Goal: Task Accomplishment & Management: Use online tool/utility

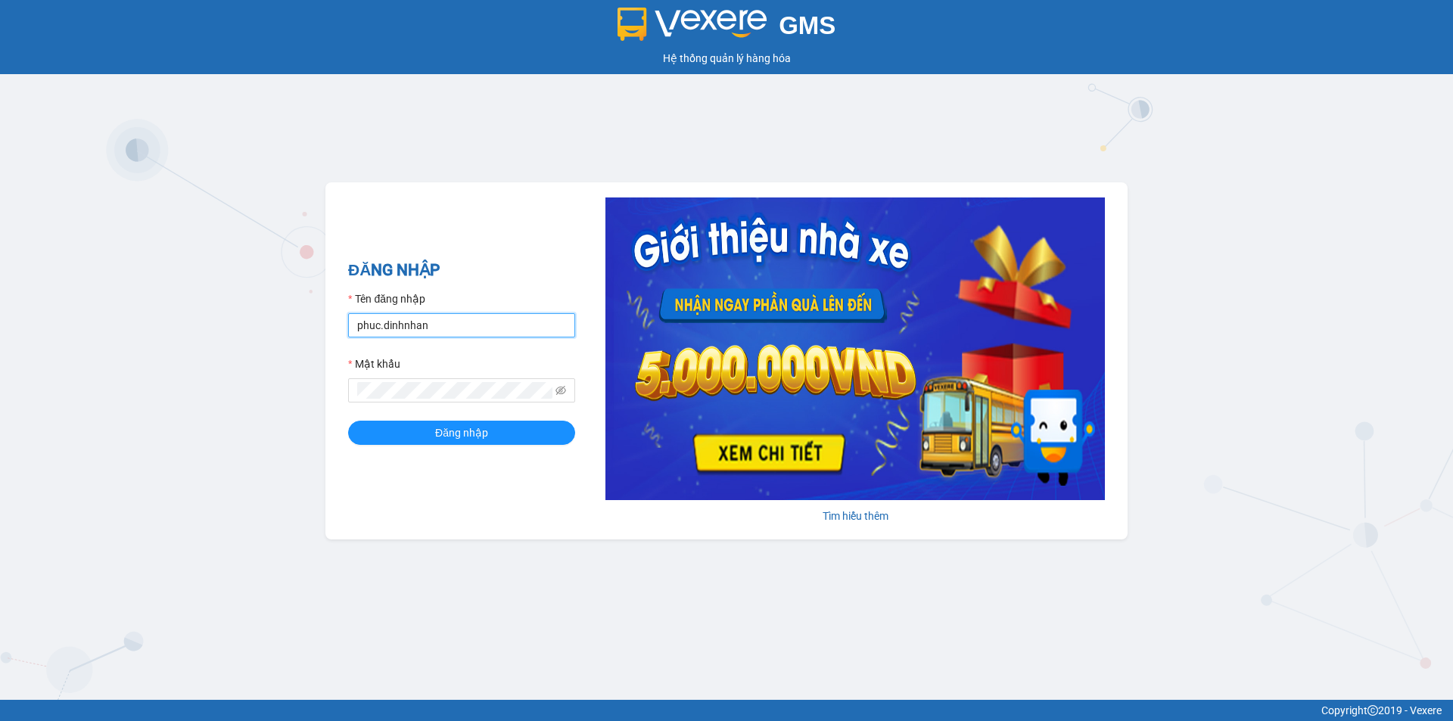
click at [468, 331] on input "phuc.dinhnhan" at bounding box center [461, 325] width 227 height 24
type input "p"
type input "an.dinhnhan"
click at [348, 421] on button "Đăng nhập" at bounding box center [461, 433] width 227 height 24
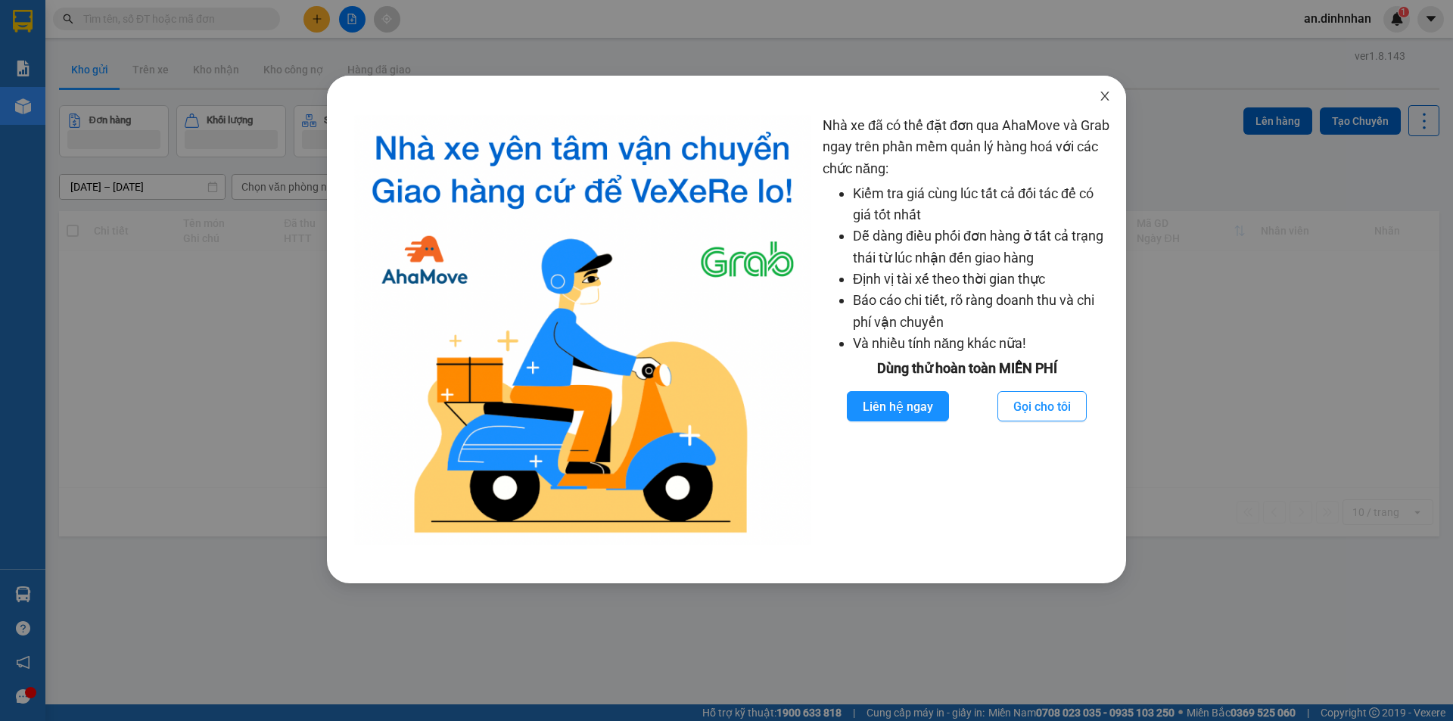
click at [1102, 95] on icon "close" at bounding box center [1104, 96] width 8 height 9
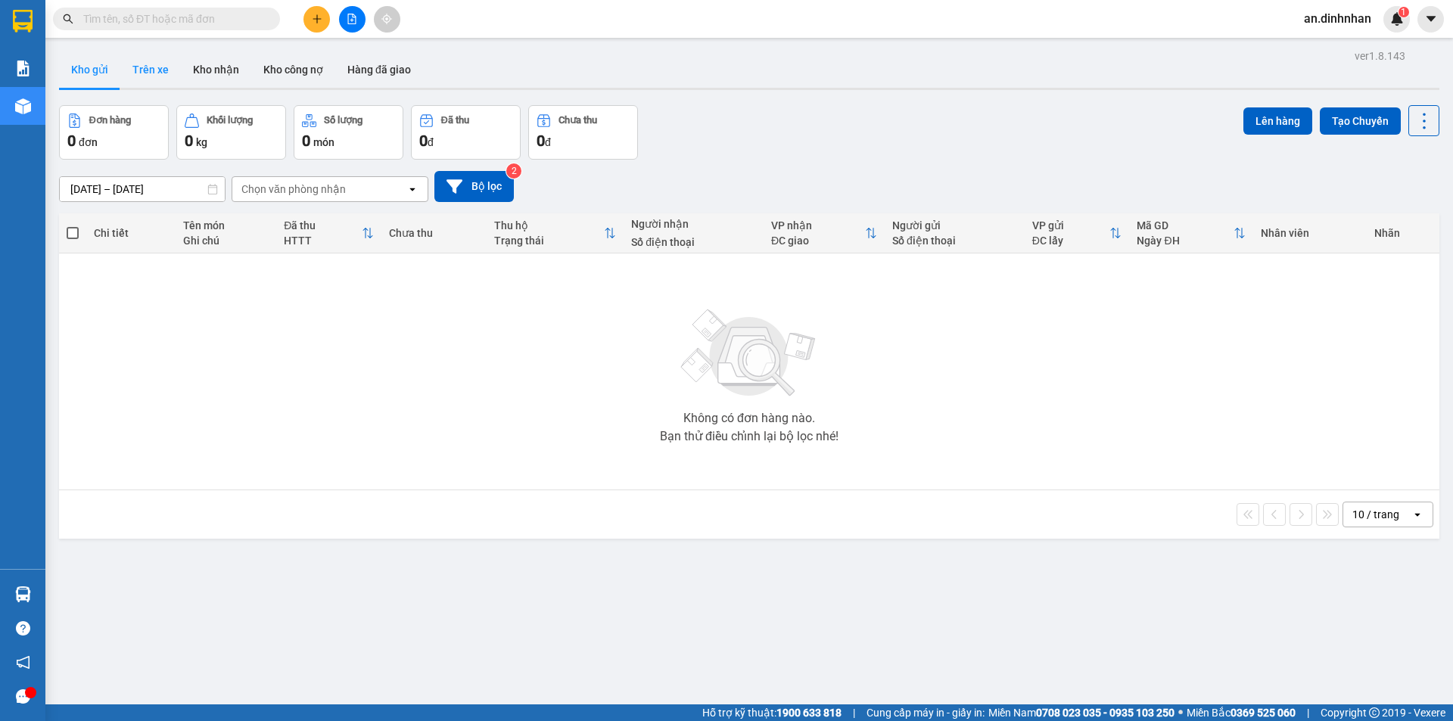
click at [157, 76] on button "Trên xe" at bounding box center [150, 69] width 61 height 36
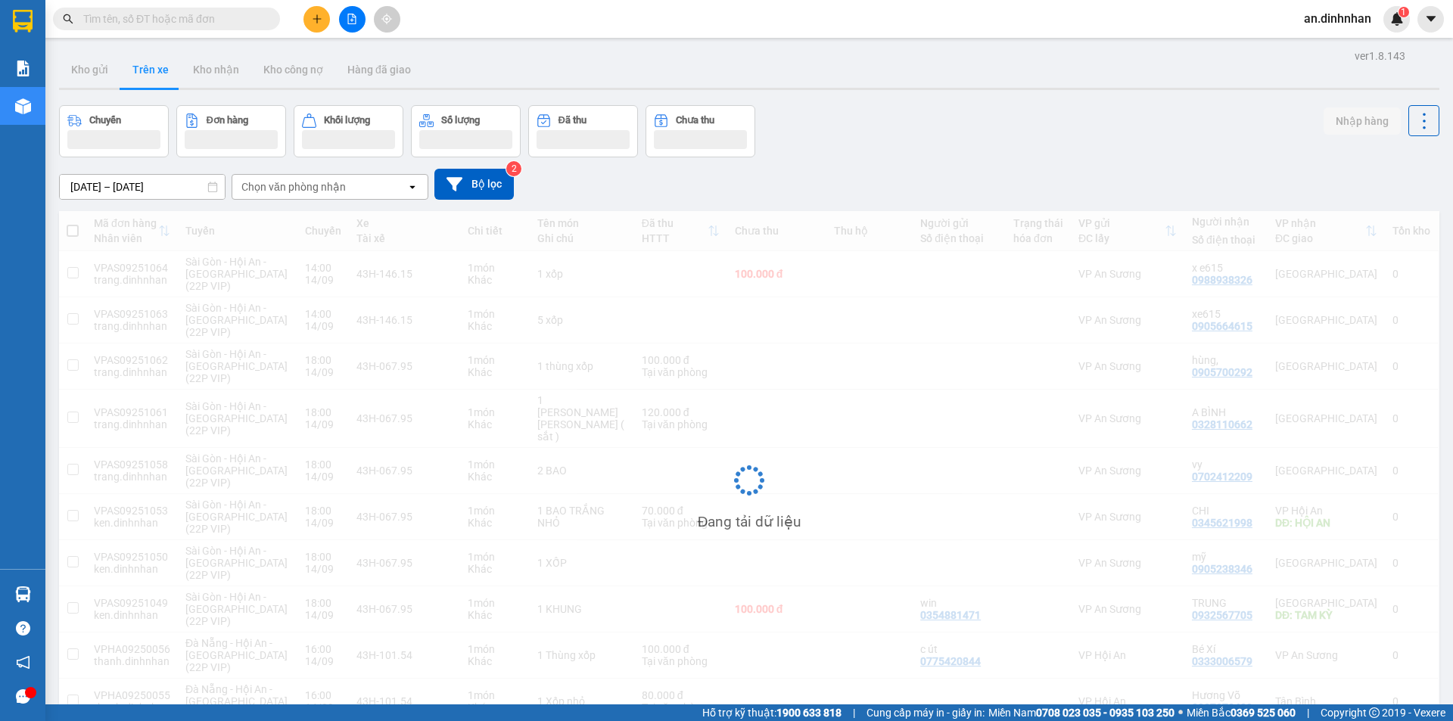
click at [102, 186] on input "[DATE] – [DATE]" at bounding box center [142, 187] width 165 height 24
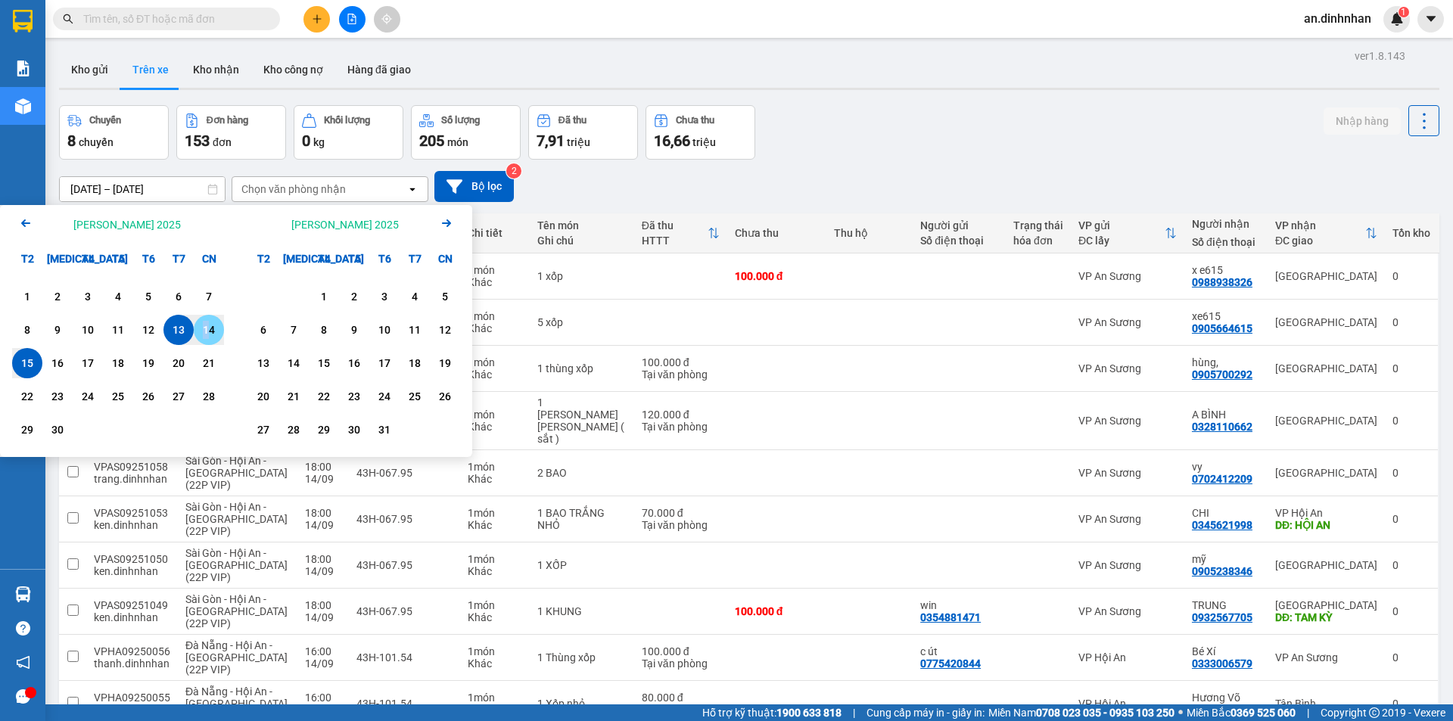
click at [207, 332] on div "14" at bounding box center [208, 330] width 21 height 18
click at [25, 368] on div "15" at bounding box center [27, 363] width 21 height 18
type input "[DATE] – [DATE]"
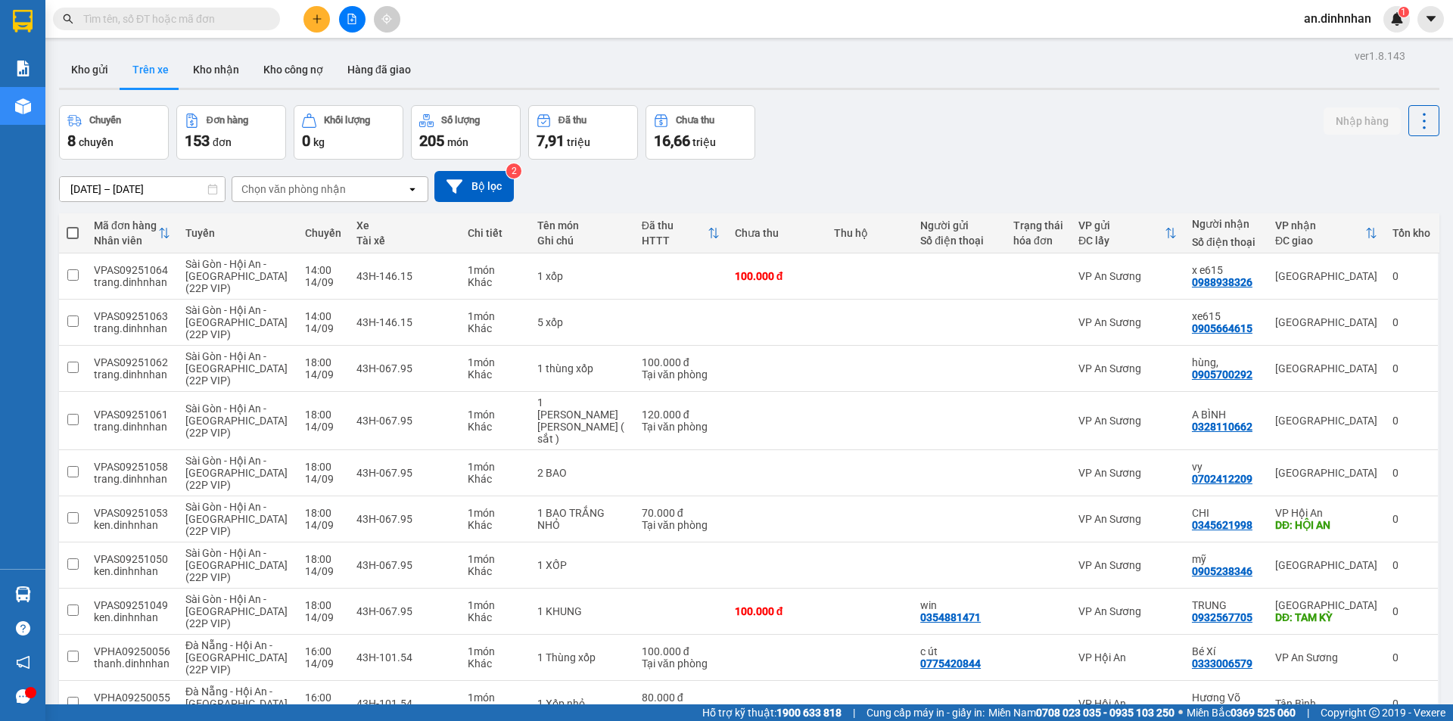
click at [332, 188] on div "Chọn văn phòng nhận" at bounding box center [293, 189] width 104 height 15
click at [324, 249] on div "[GEOGRAPHIC_DATA]" at bounding box center [330, 248] width 197 height 27
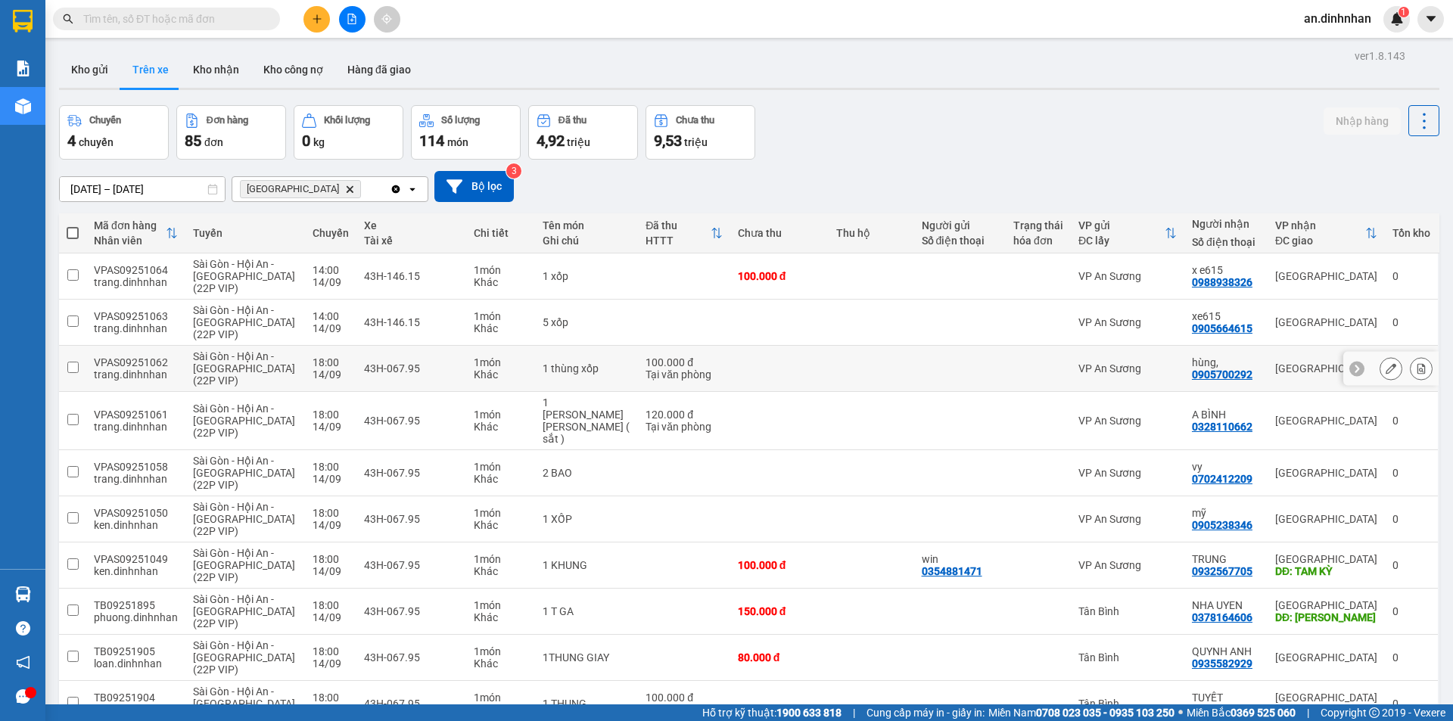
scroll to position [73, 0]
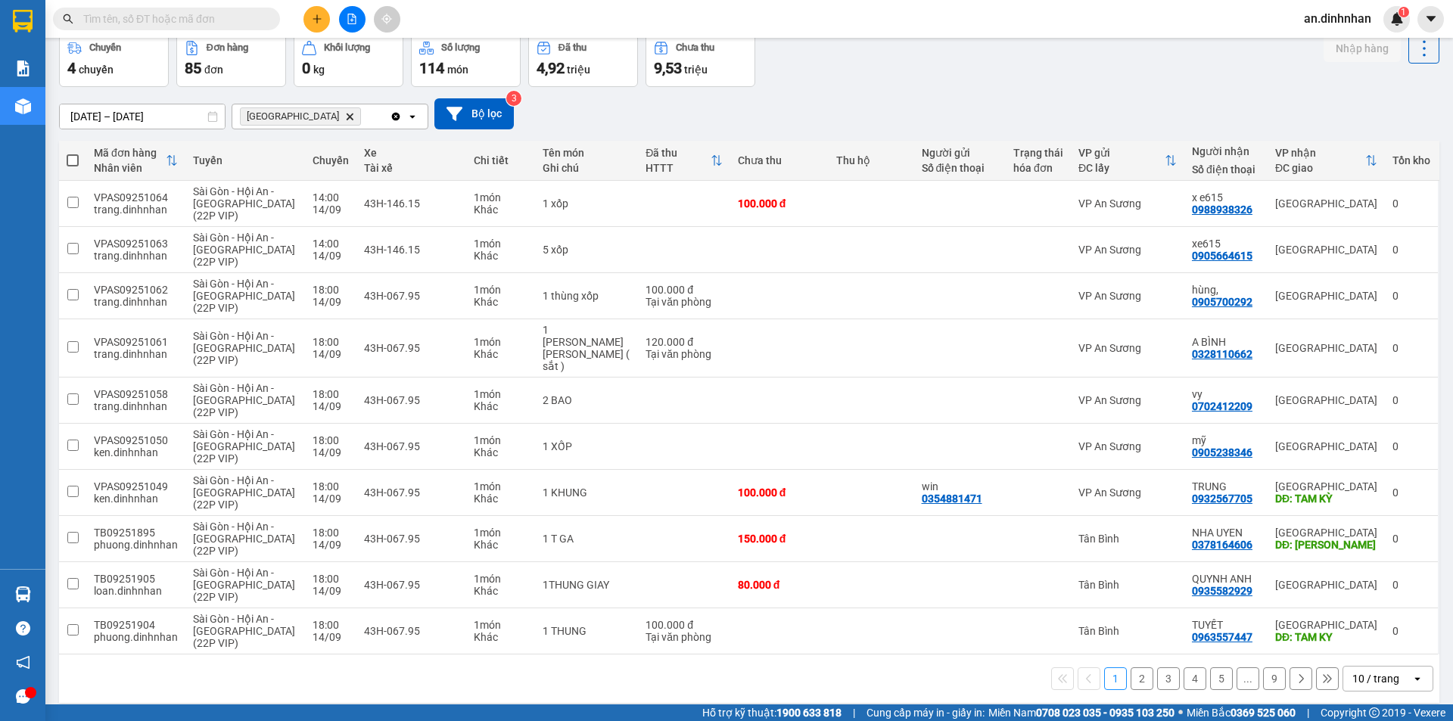
click at [1360, 671] on div "10 / trang" at bounding box center [1375, 678] width 47 height 15
click at [1345, 633] on span "100 / trang" at bounding box center [1370, 633] width 54 height 15
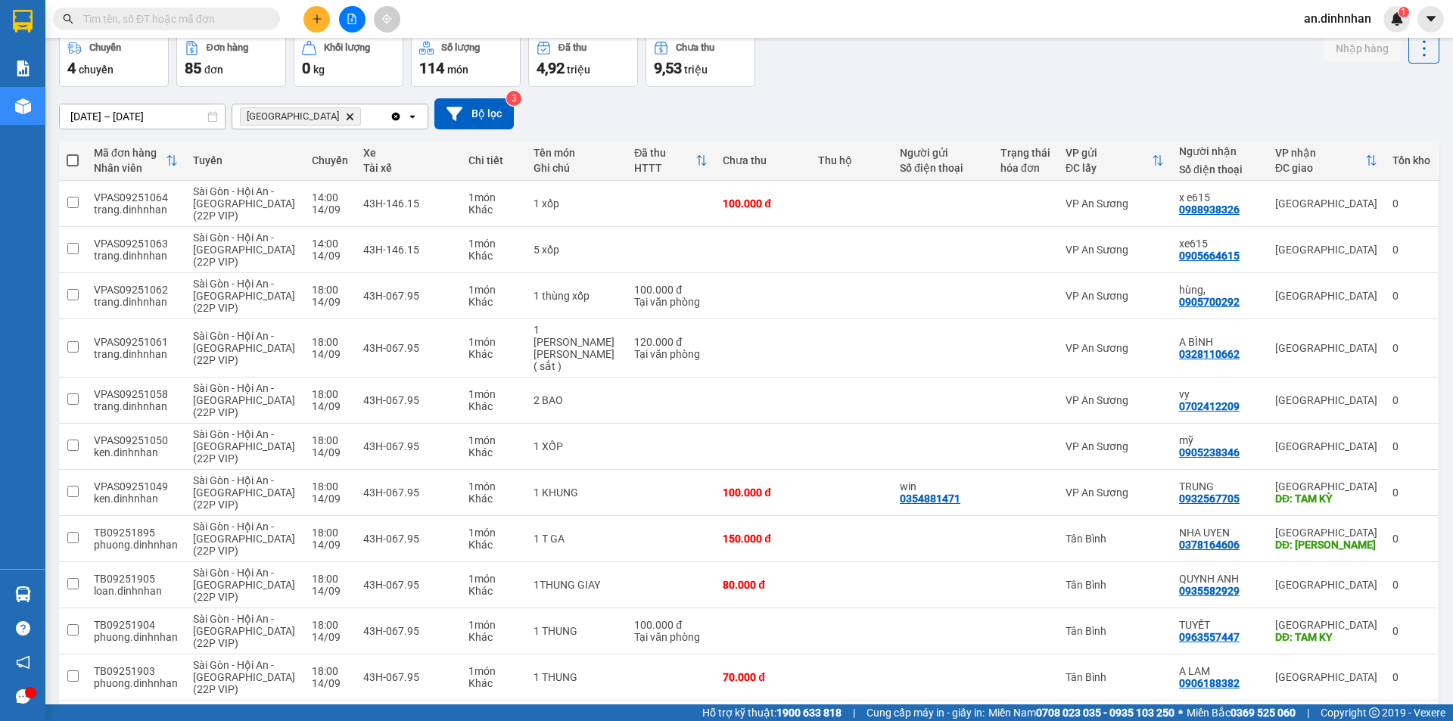
click at [71, 163] on span at bounding box center [73, 160] width 12 height 12
click at [73, 153] on input "checkbox" at bounding box center [73, 153] width 0 height 0
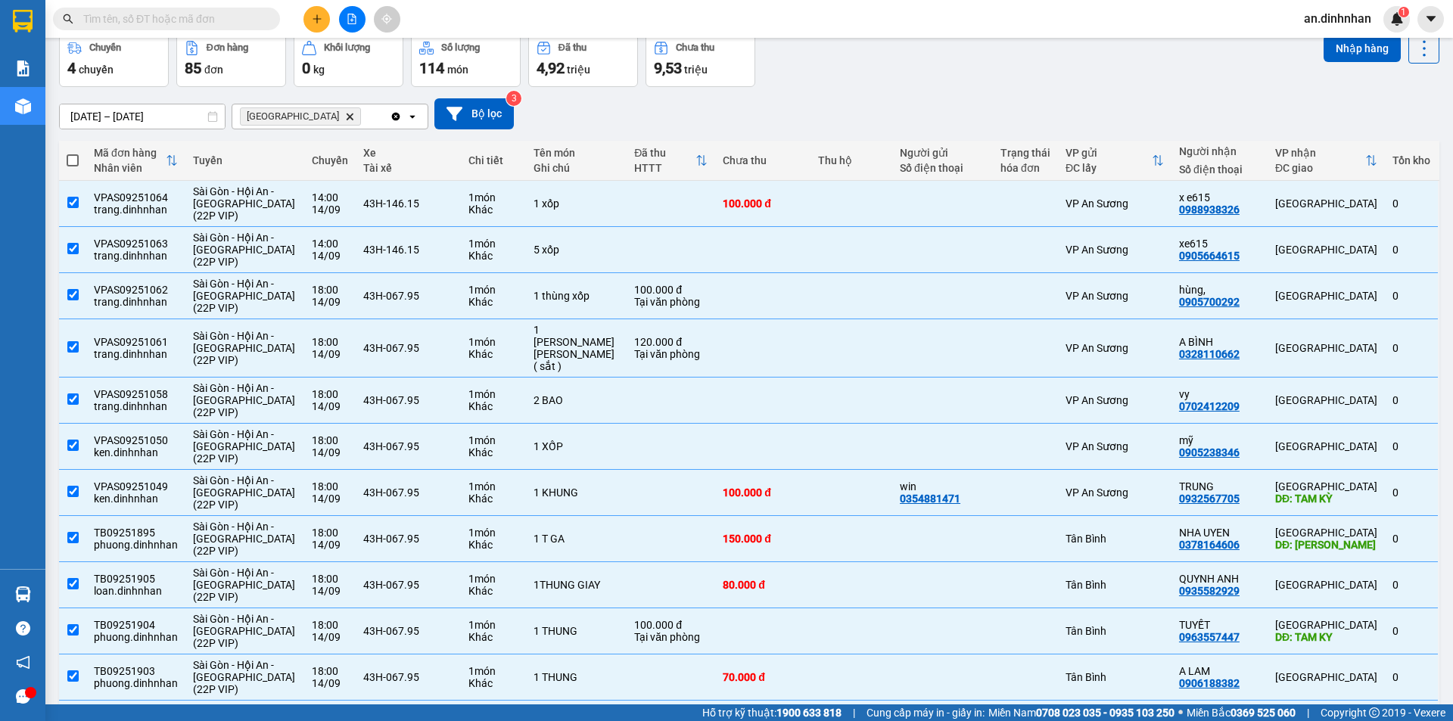
checkbox input "true"
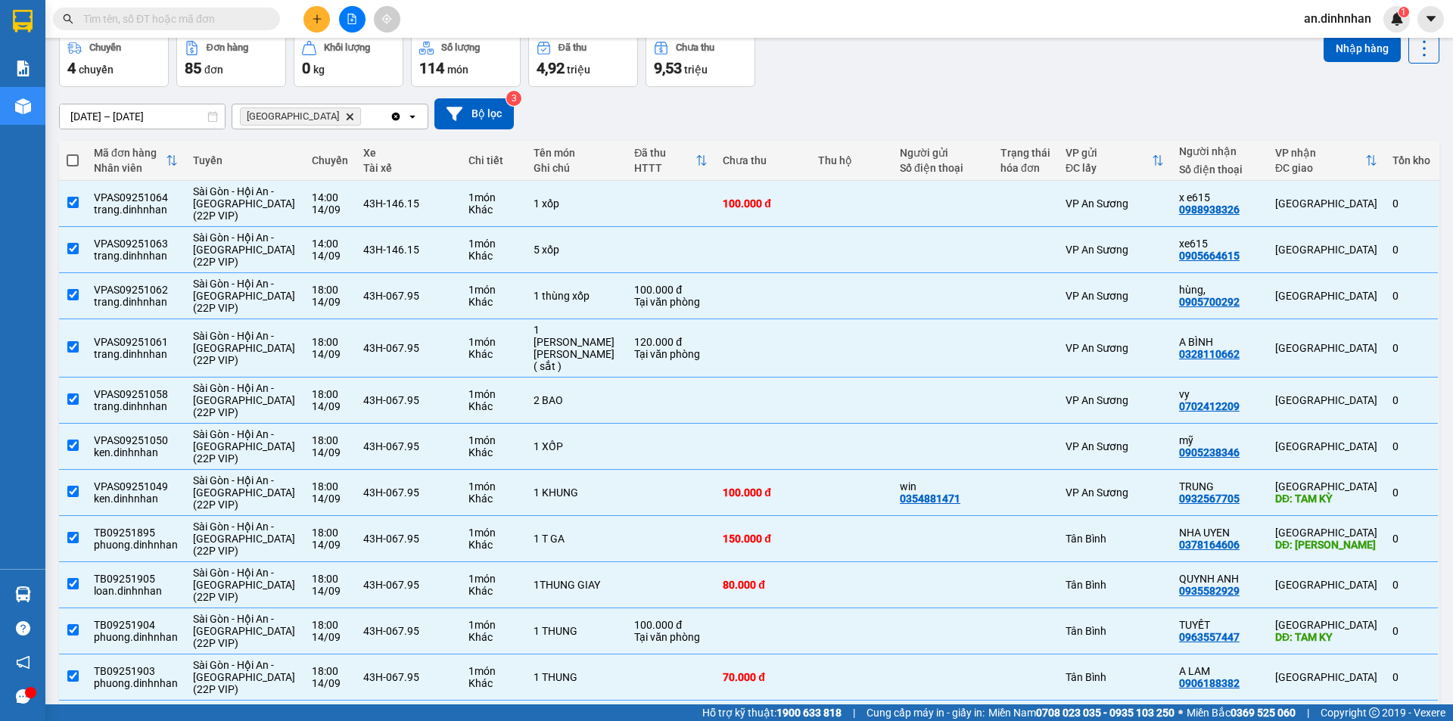
checkbox input "true"
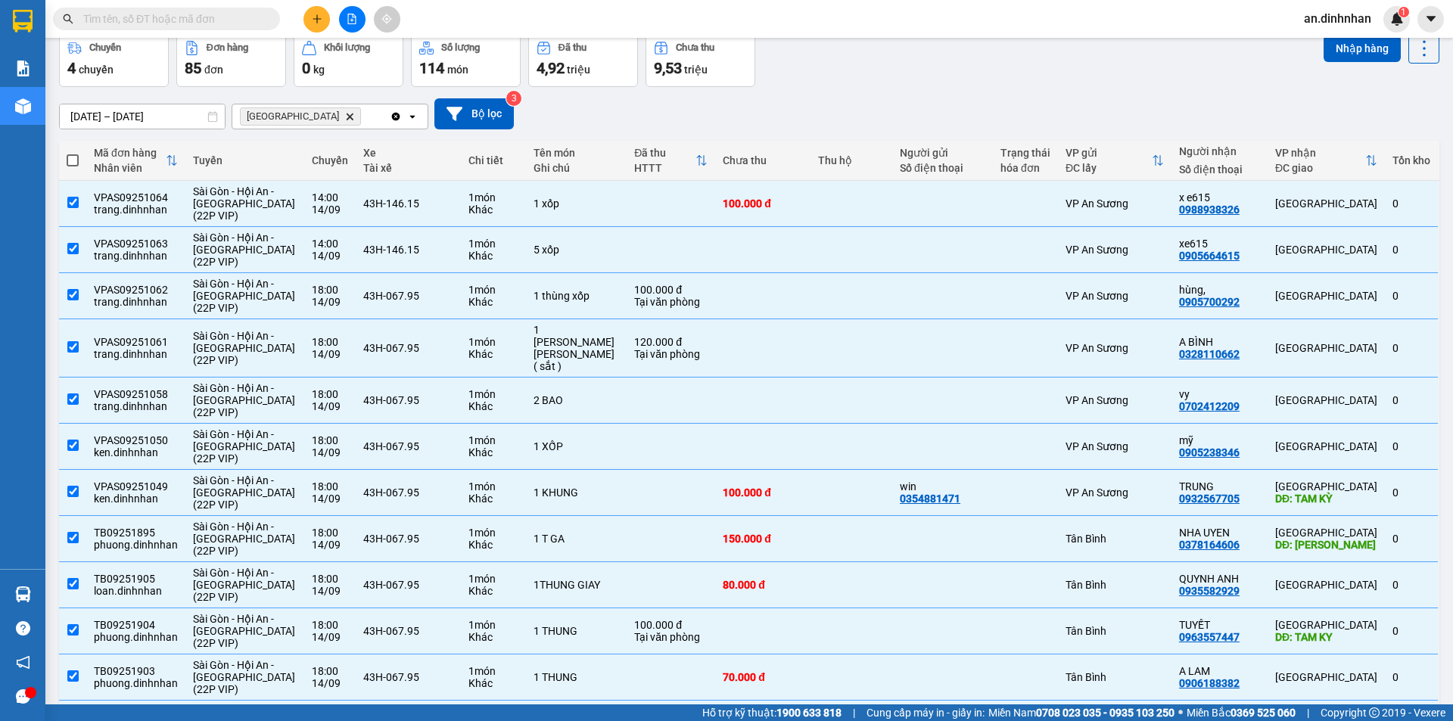
checkbox input "true"
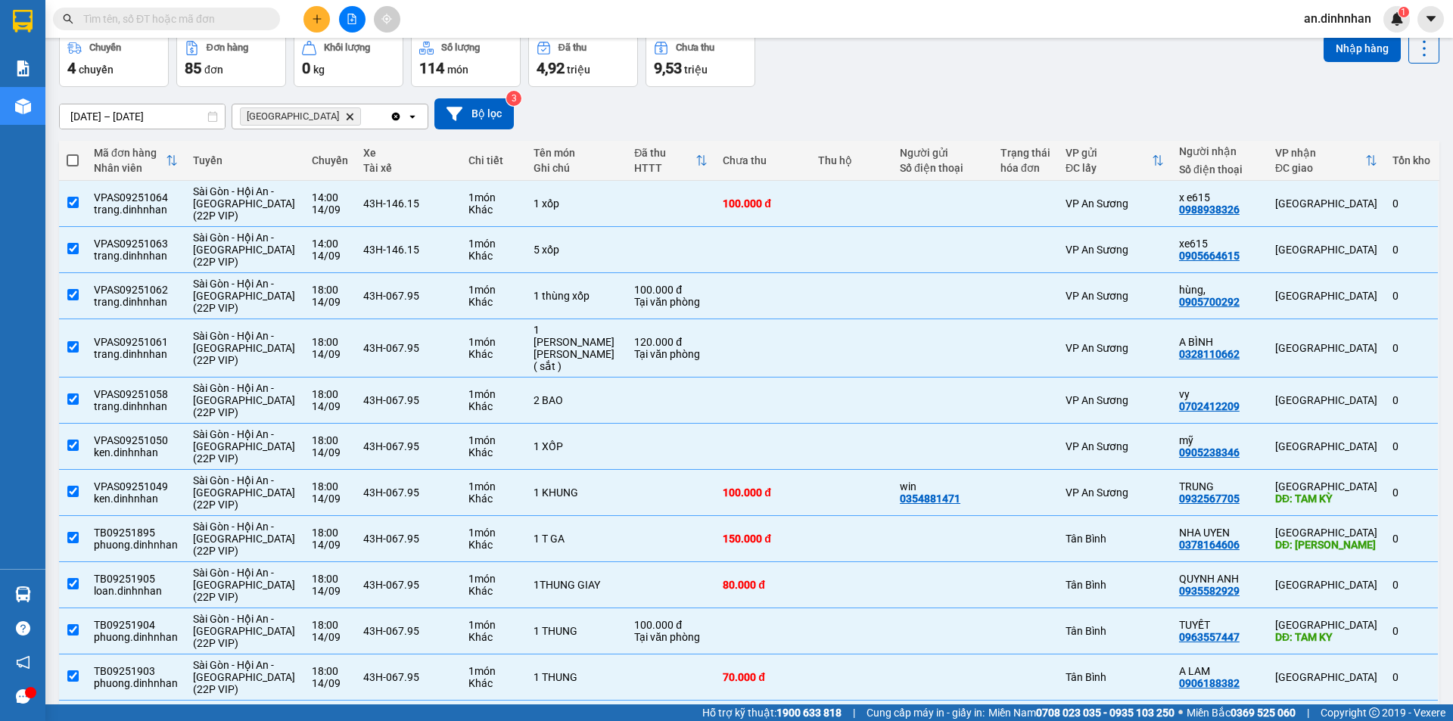
checkbox input "true"
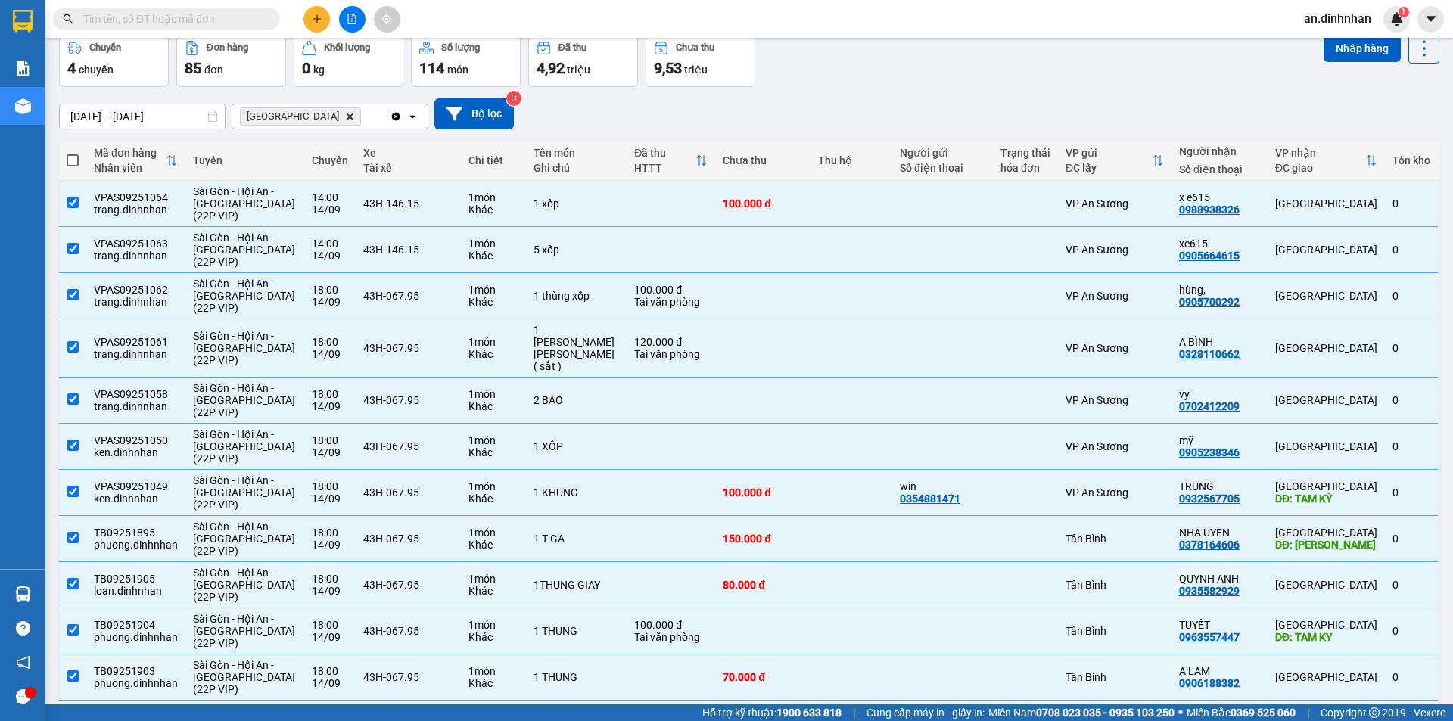
checkbox input "true"
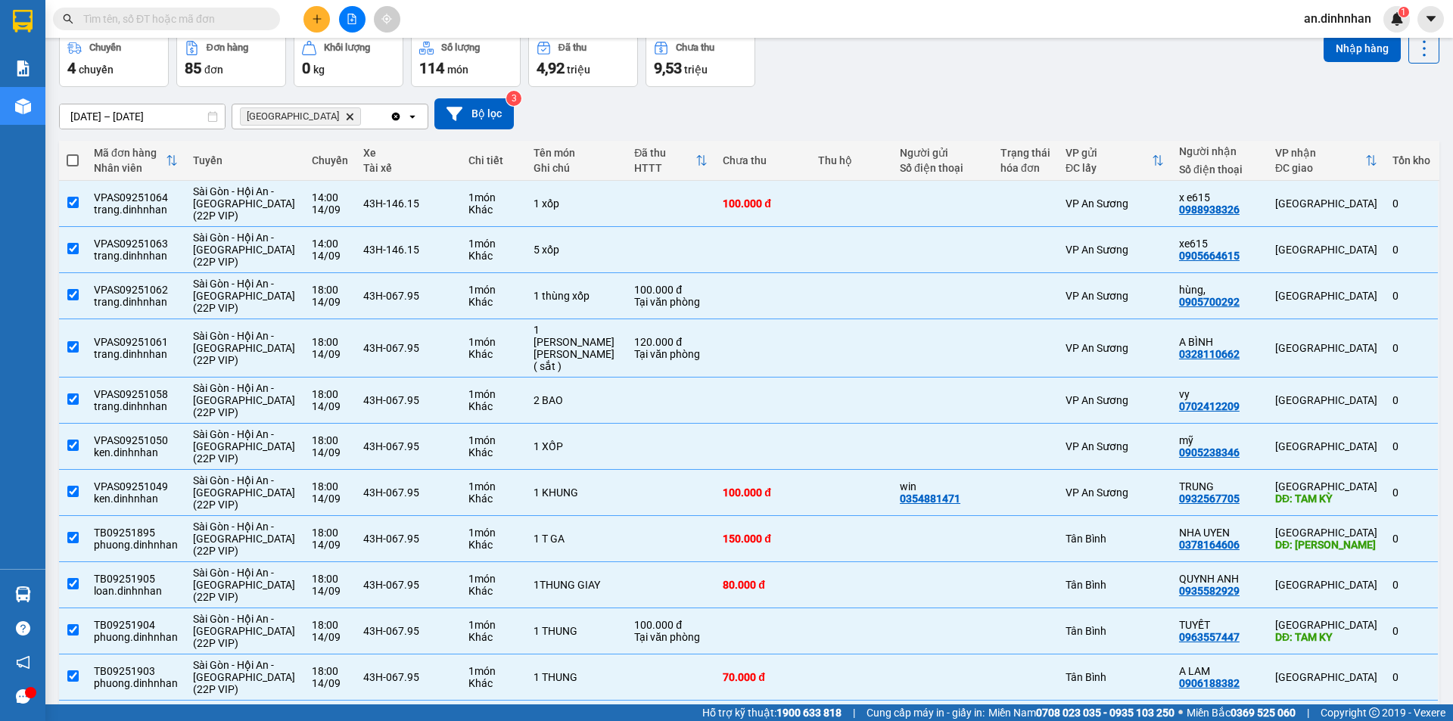
checkbox input "true"
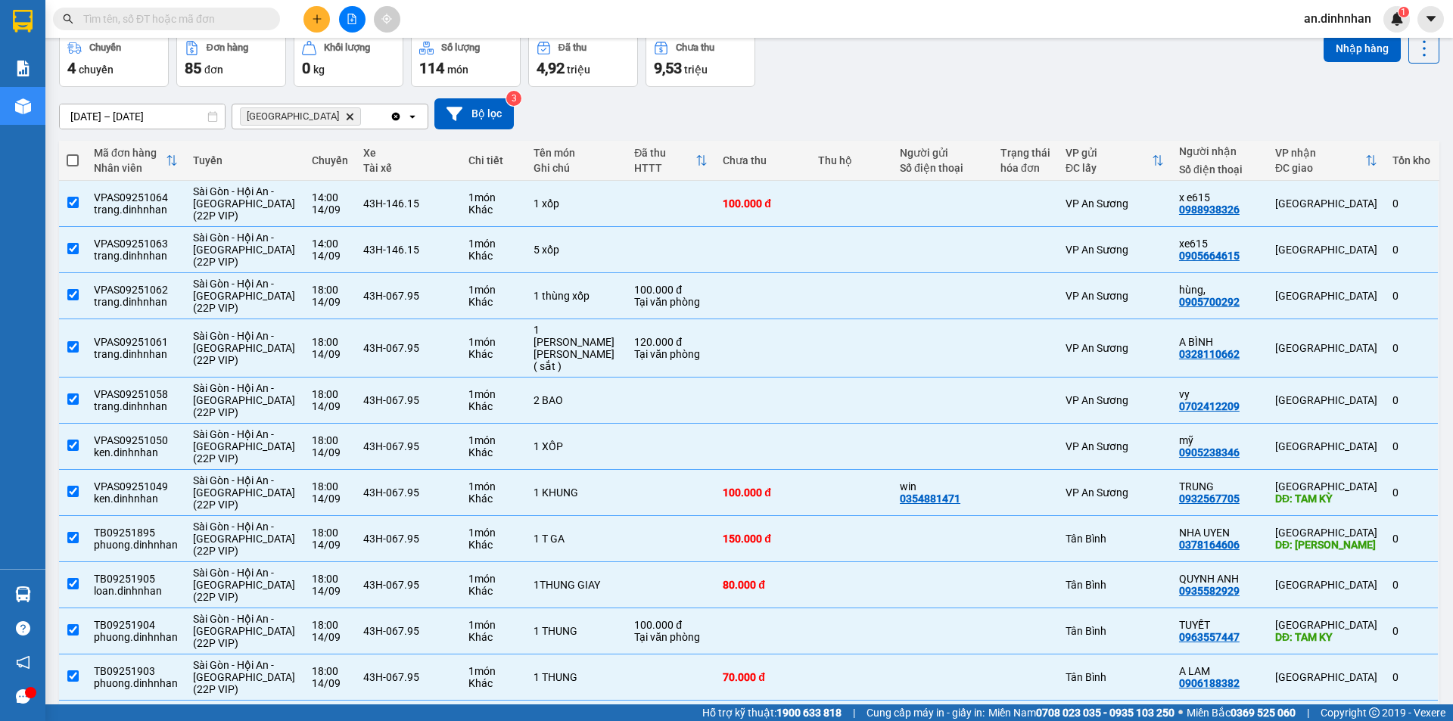
checkbox input "true"
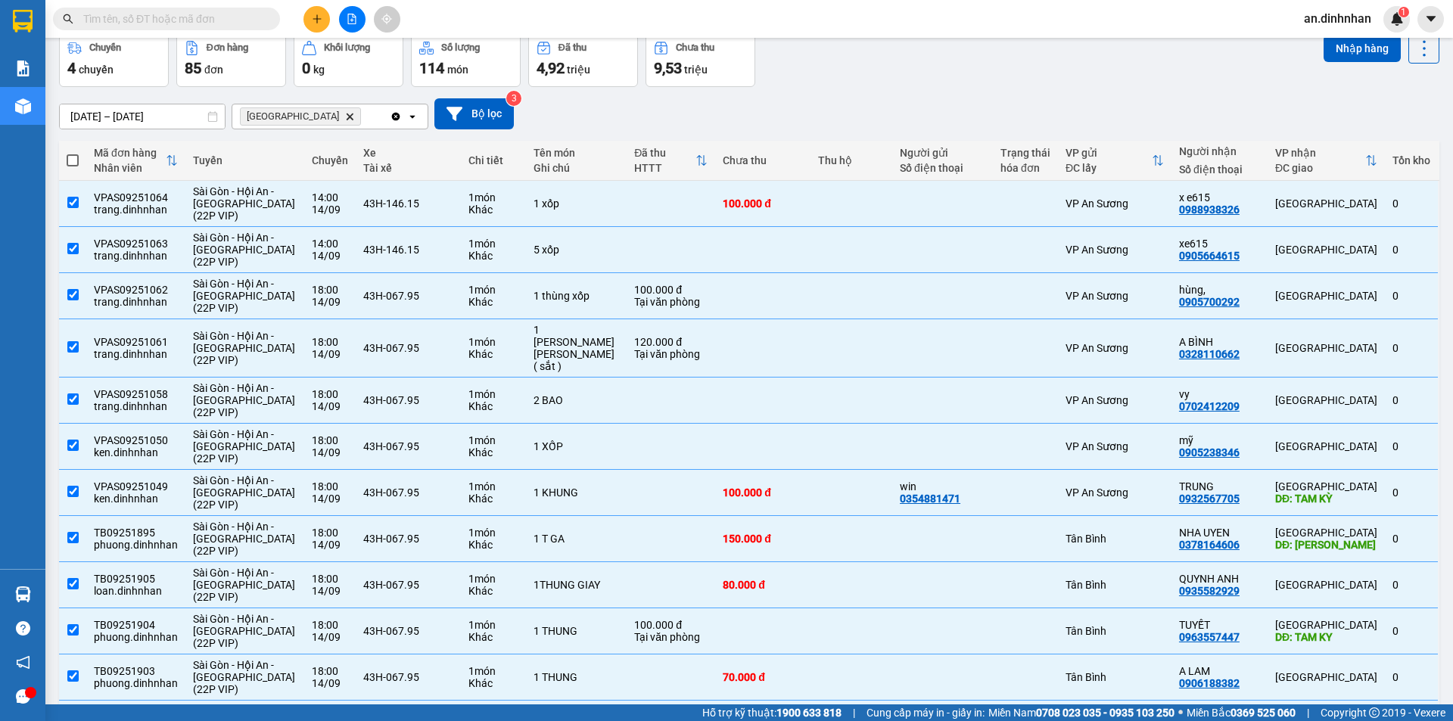
checkbox input "true"
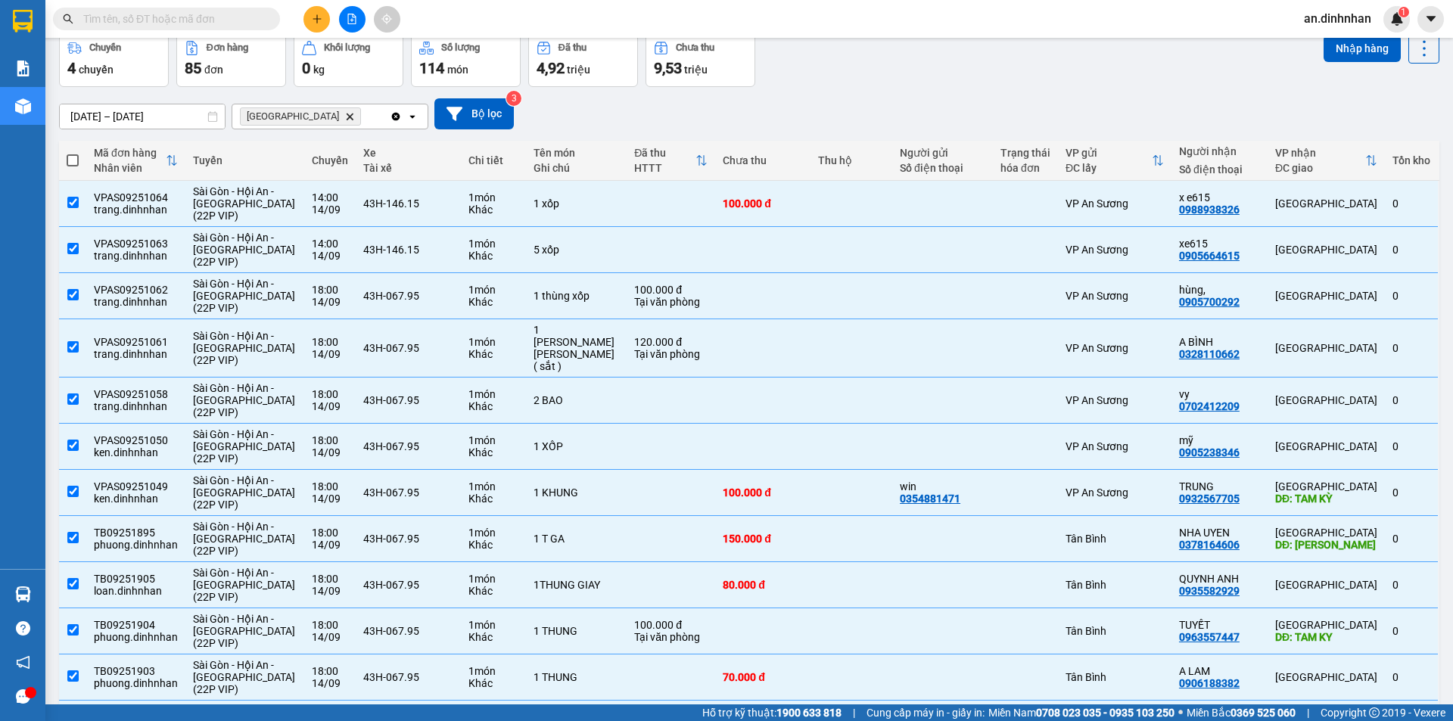
checkbox input "true"
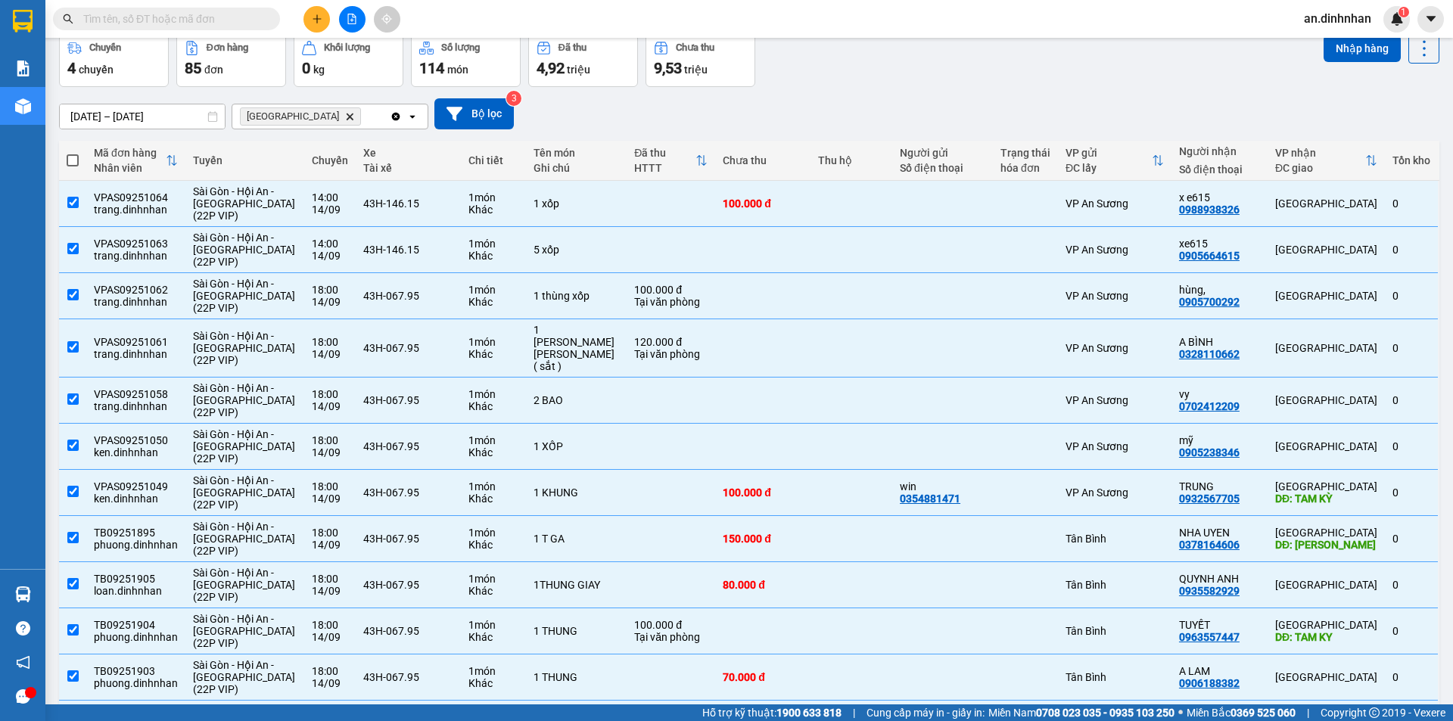
checkbox input "true"
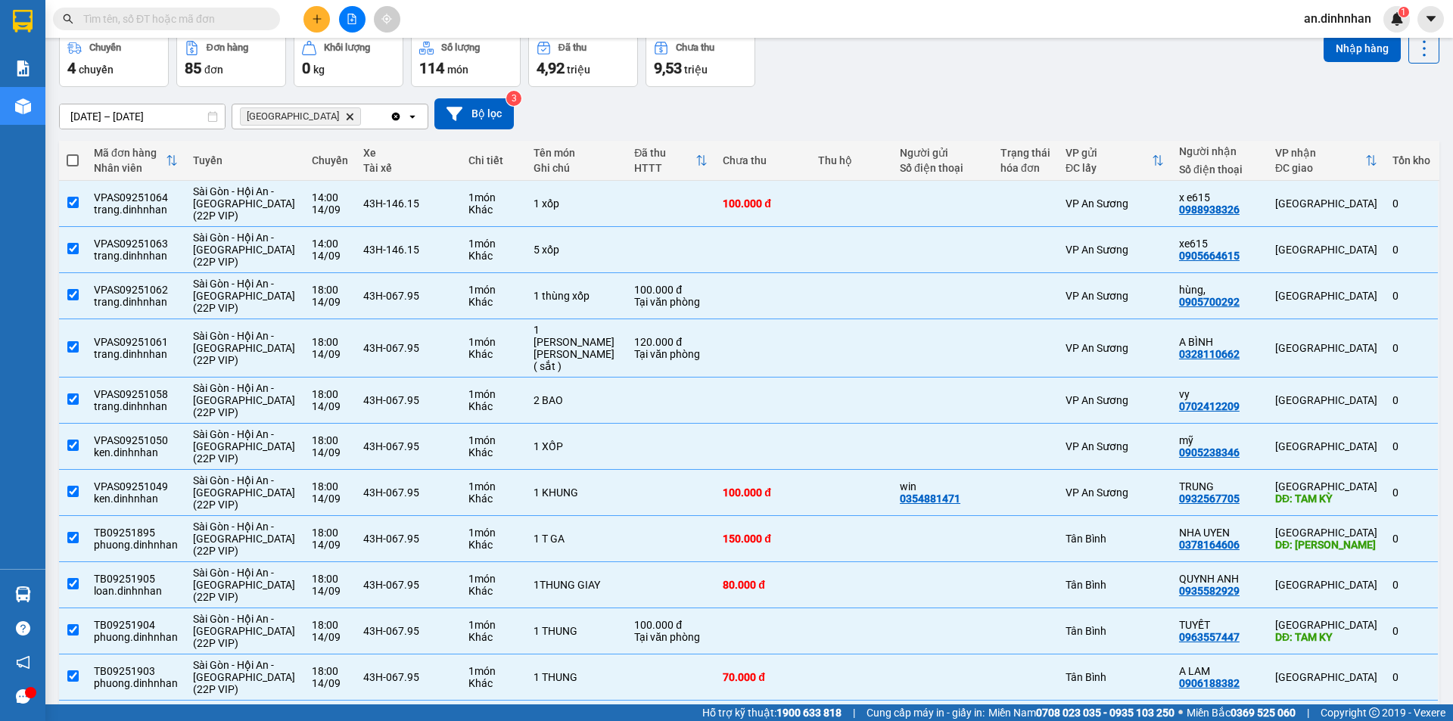
checkbox input "true"
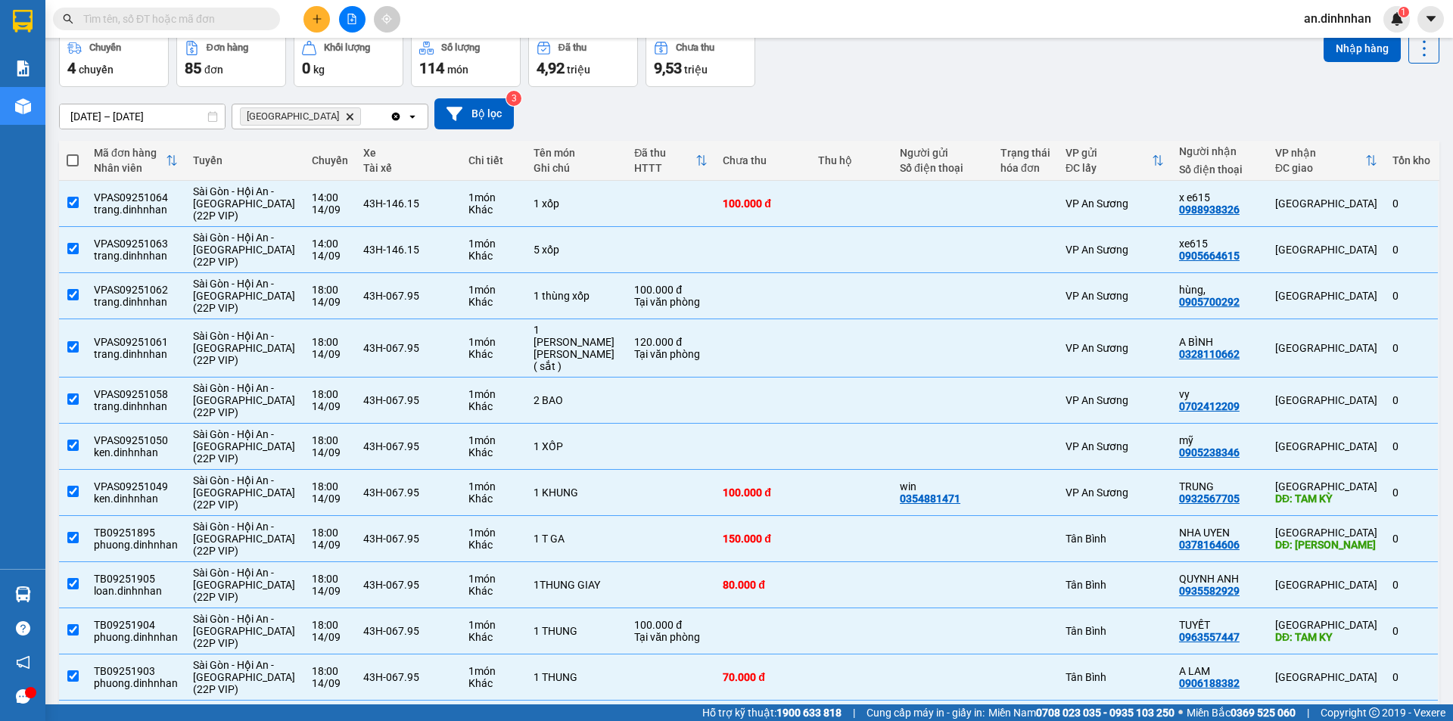
checkbox input "true"
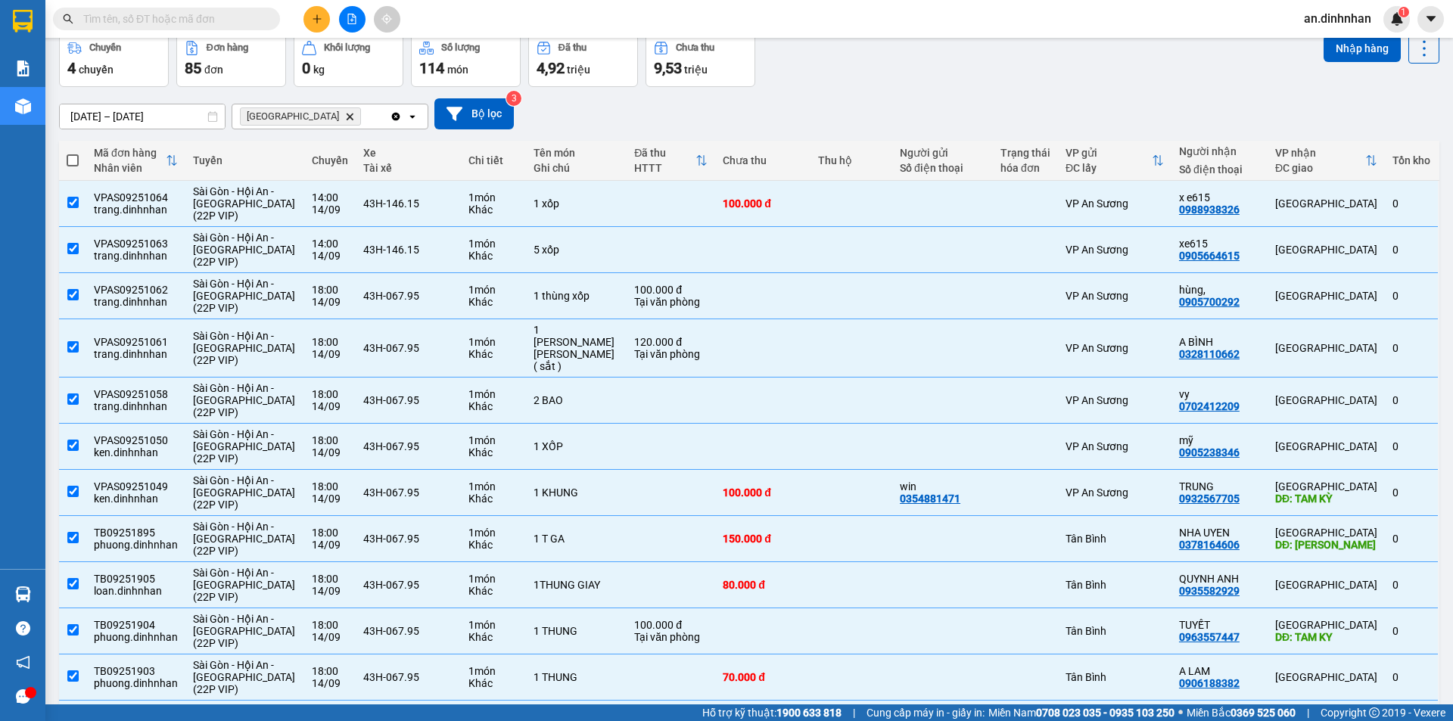
checkbox input "true"
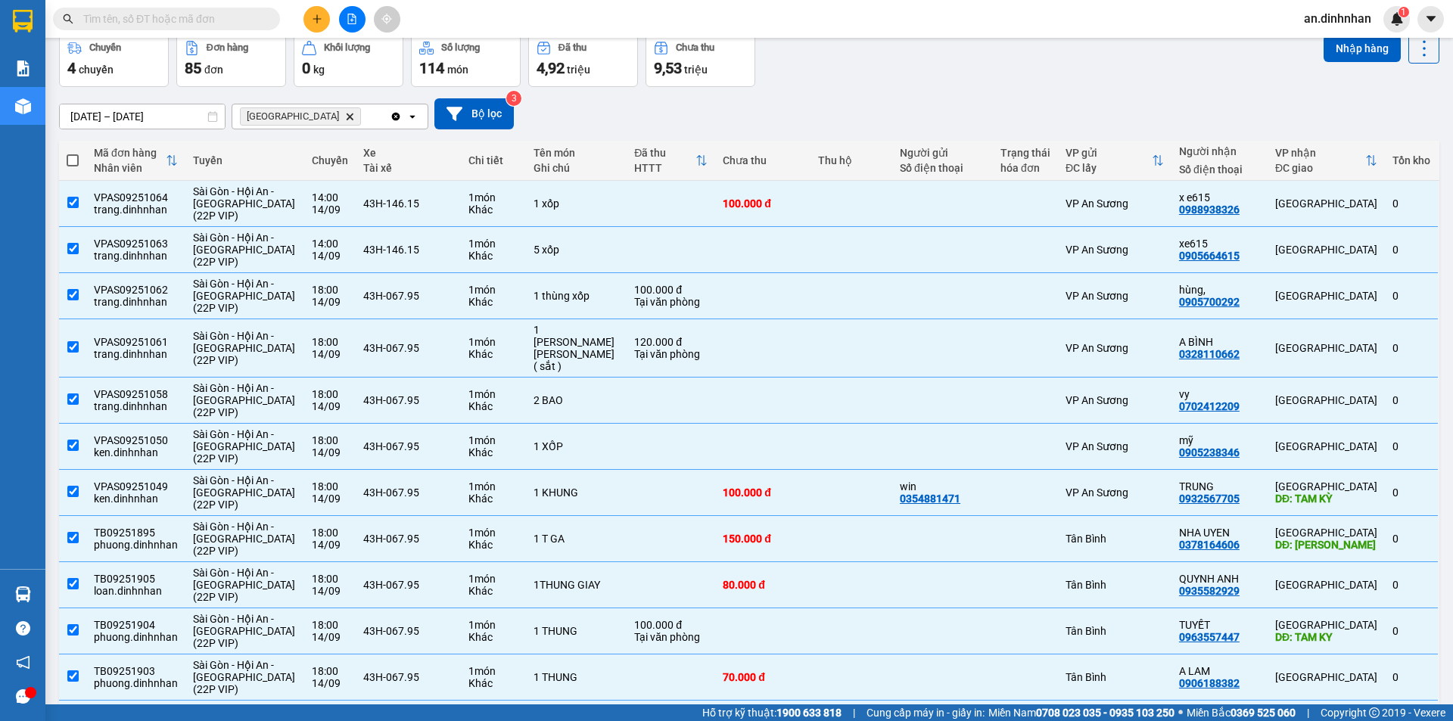
checkbox input "true"
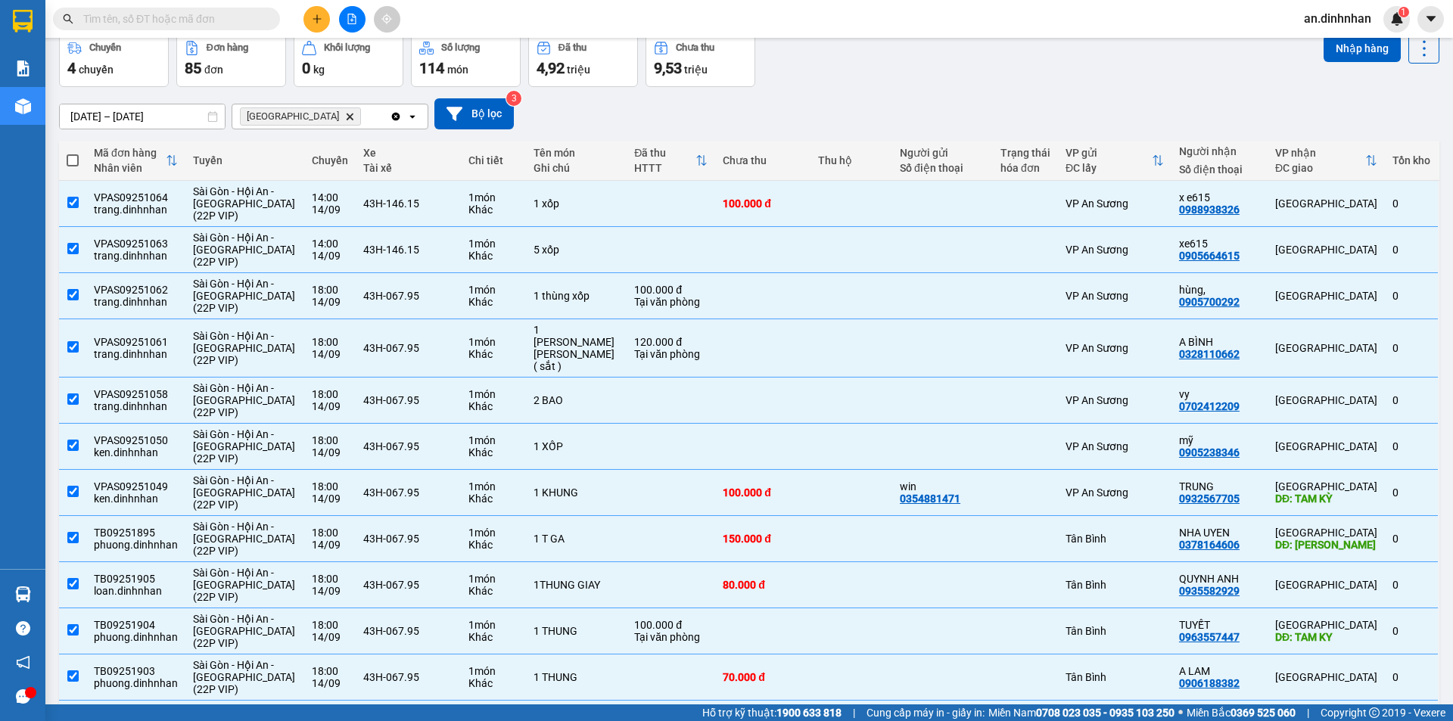
checkbox input "true"
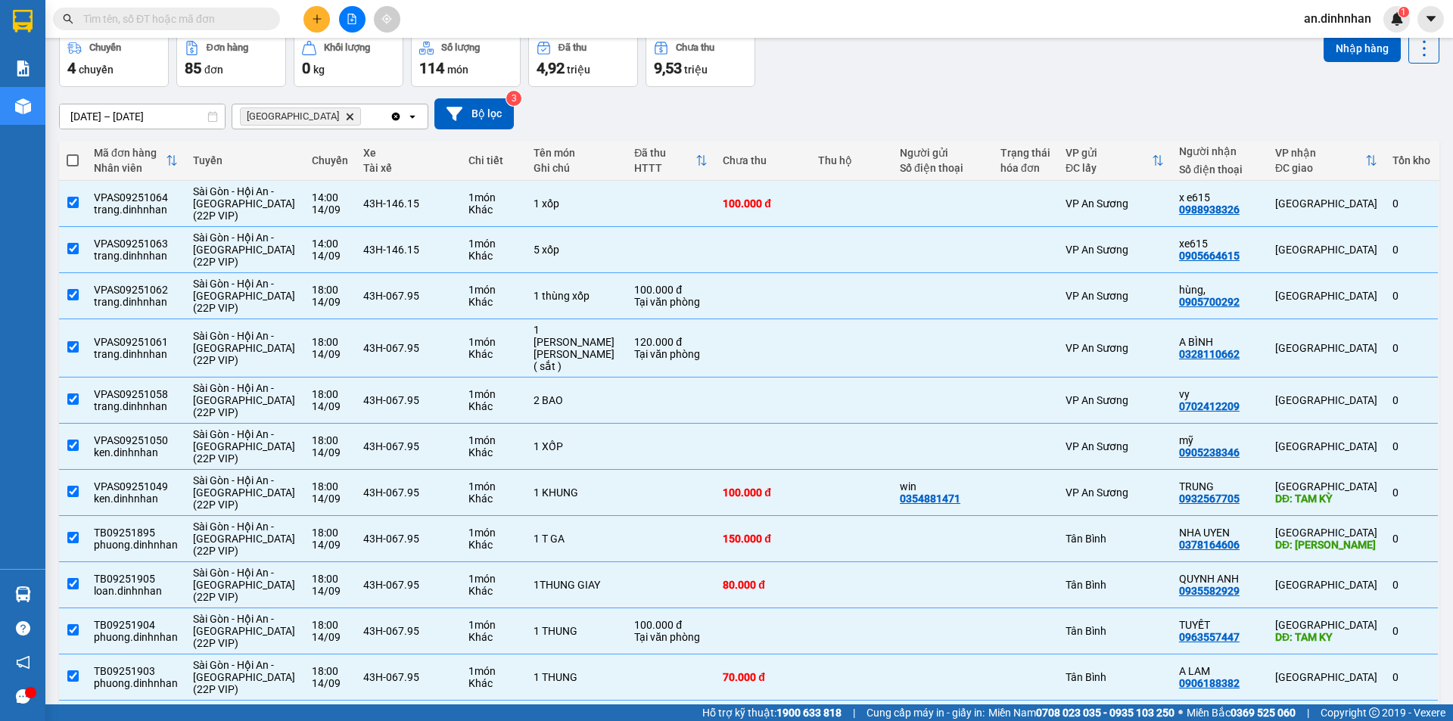
checkbox input "true"
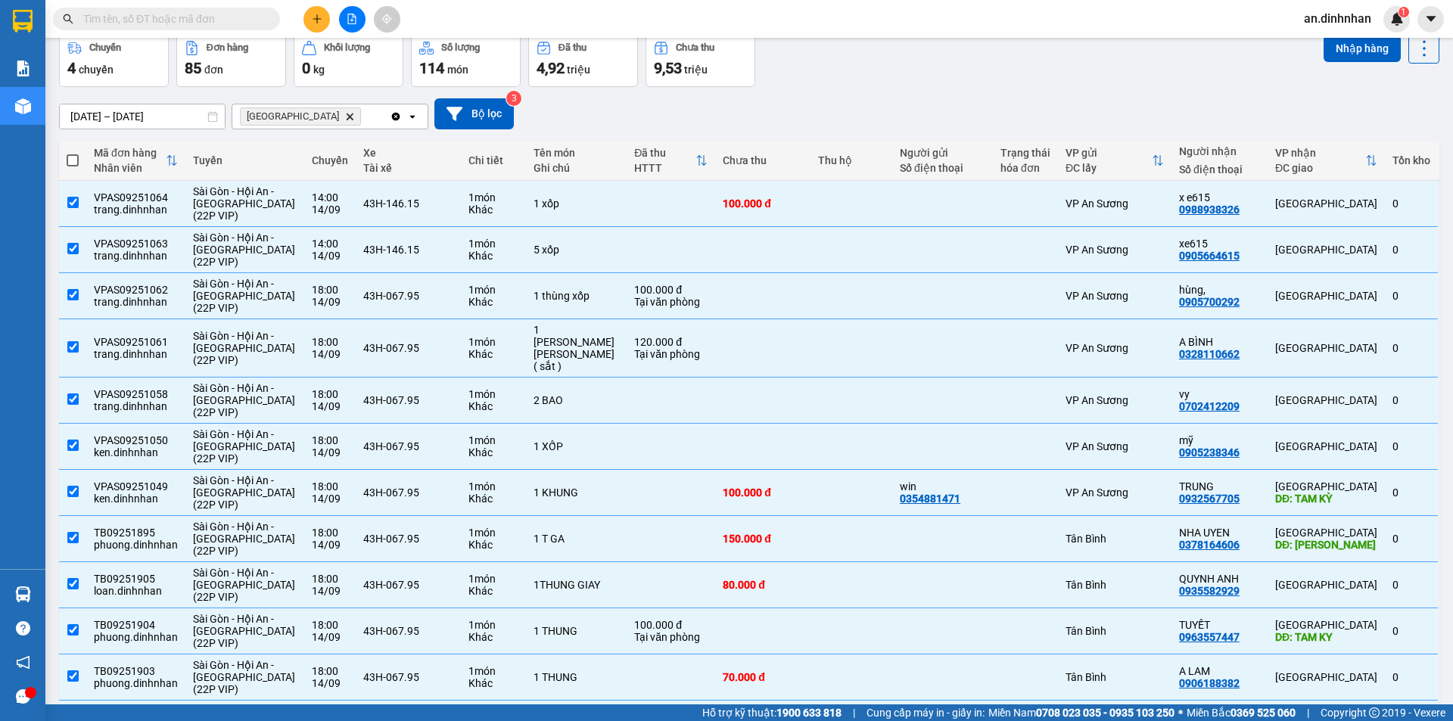
checkbox input "true"
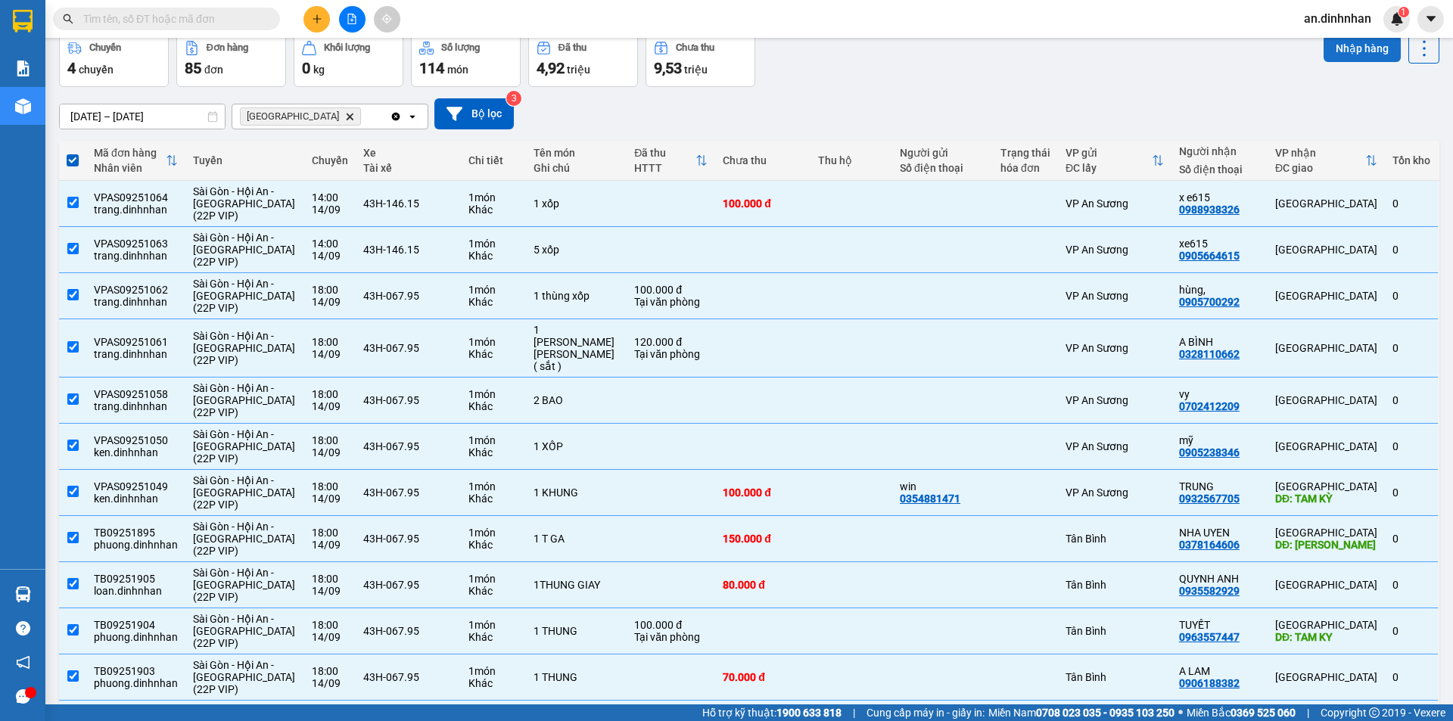
click at [1368, 51] on button "Nhập hàng" at bounding box center [1361, 48] width 77 height 27
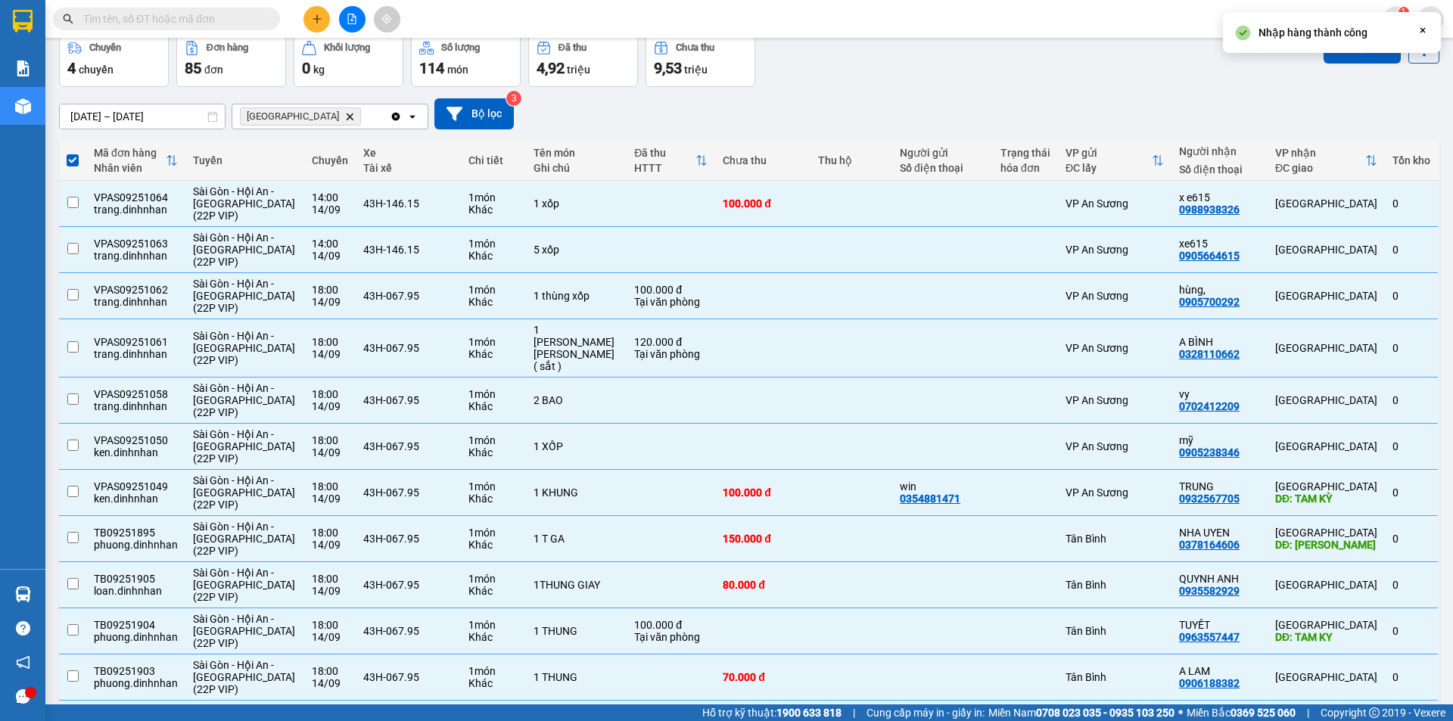
checkbox input "false"
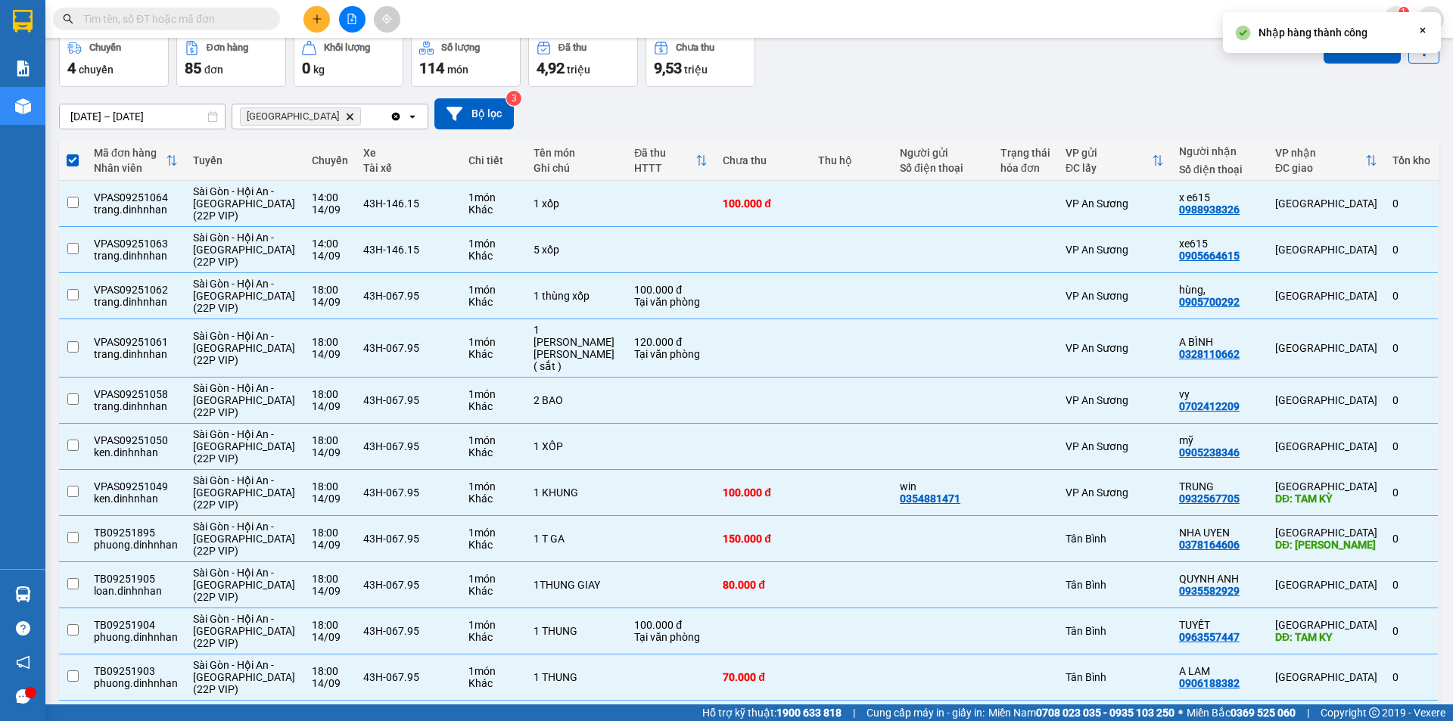
checkbox input "false"
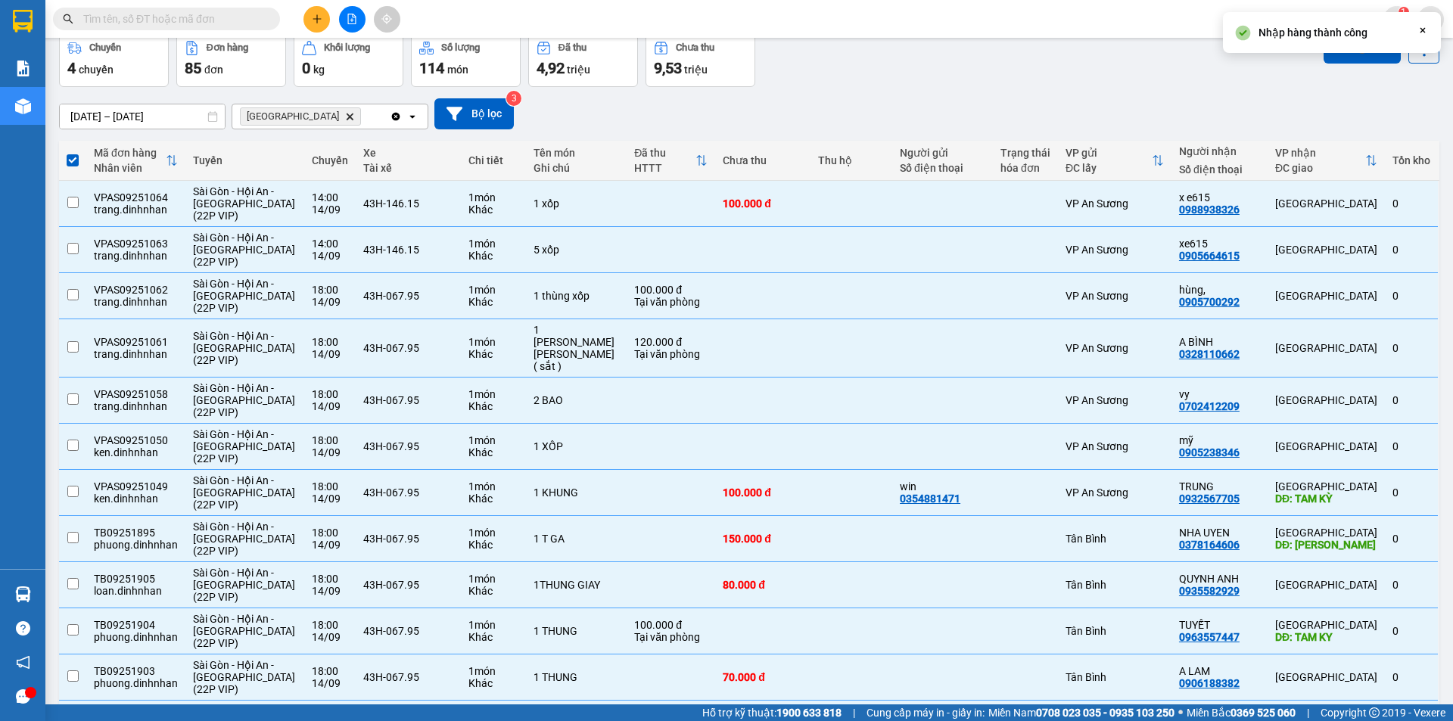
checkbox input "false"
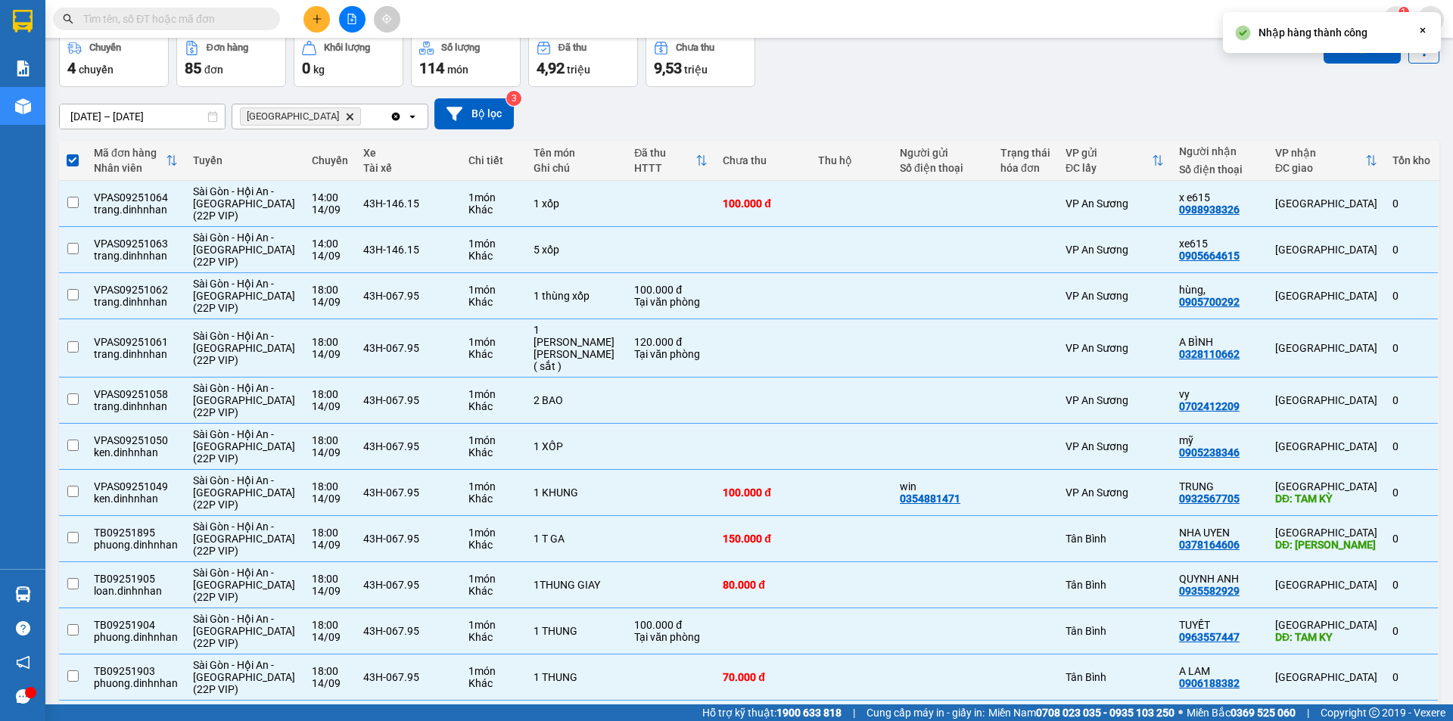
checkbox input "false"
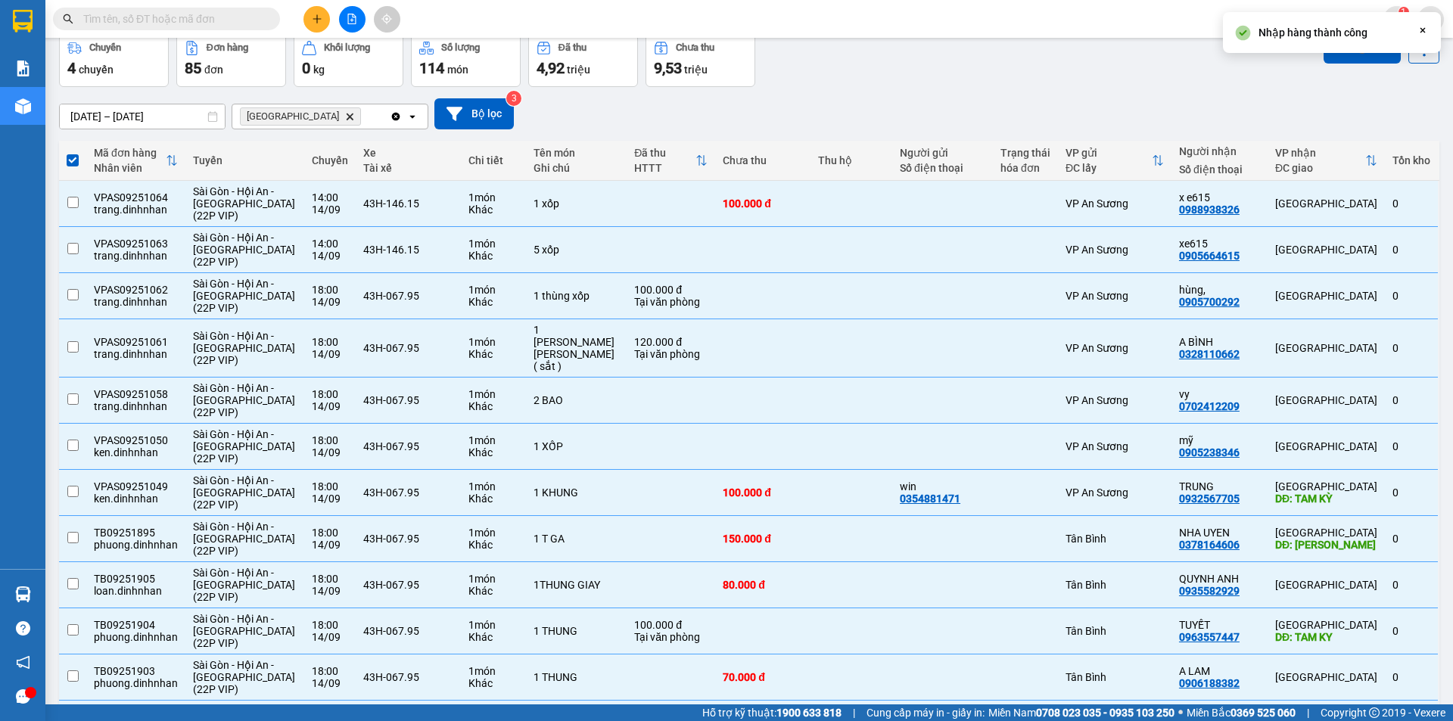
checkbox input "false"
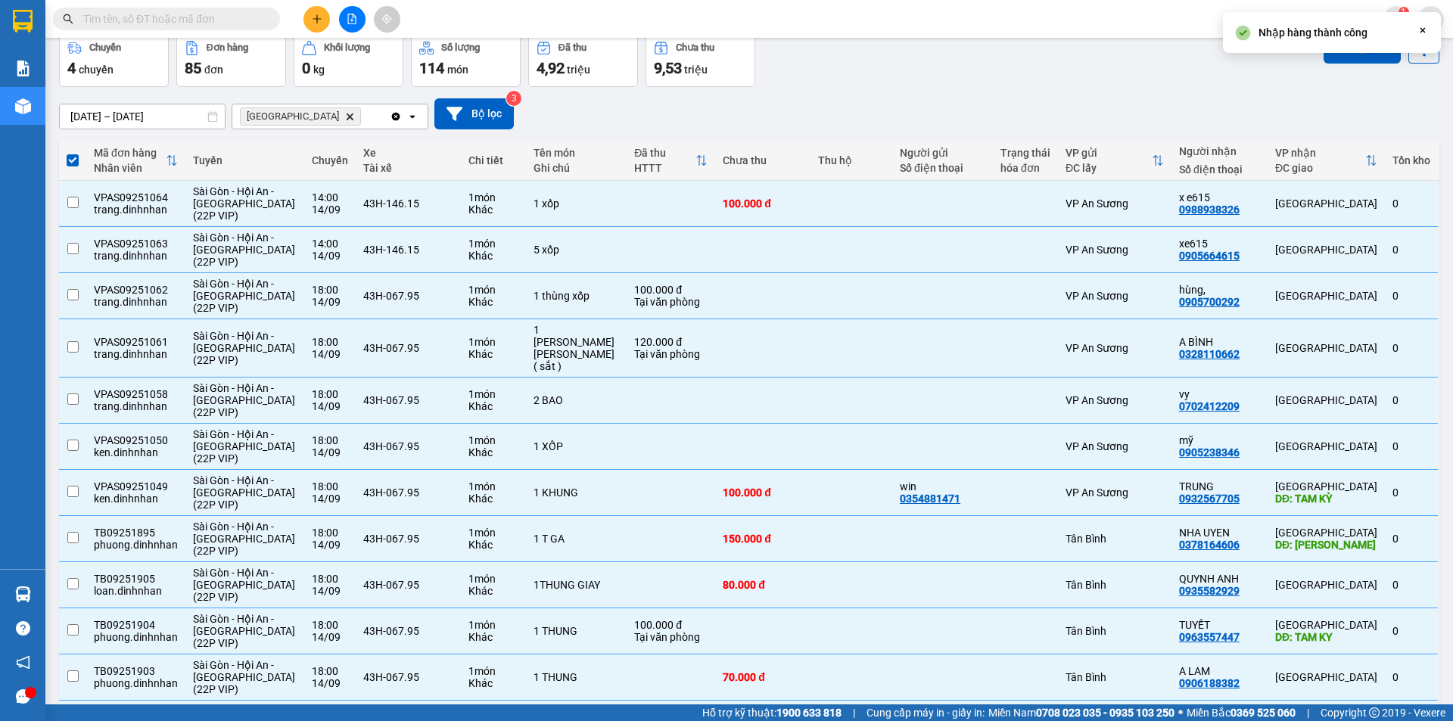
checkbox input "false"
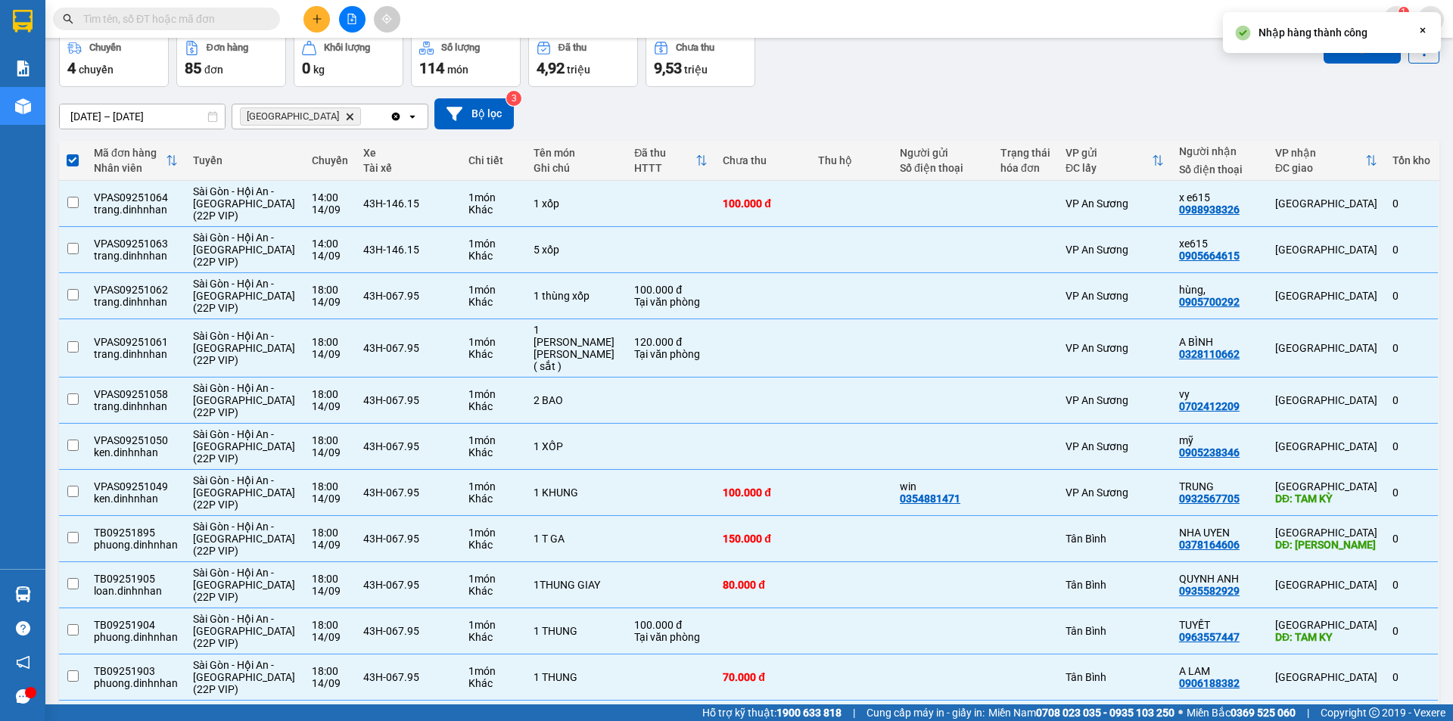
checkbox input "false"
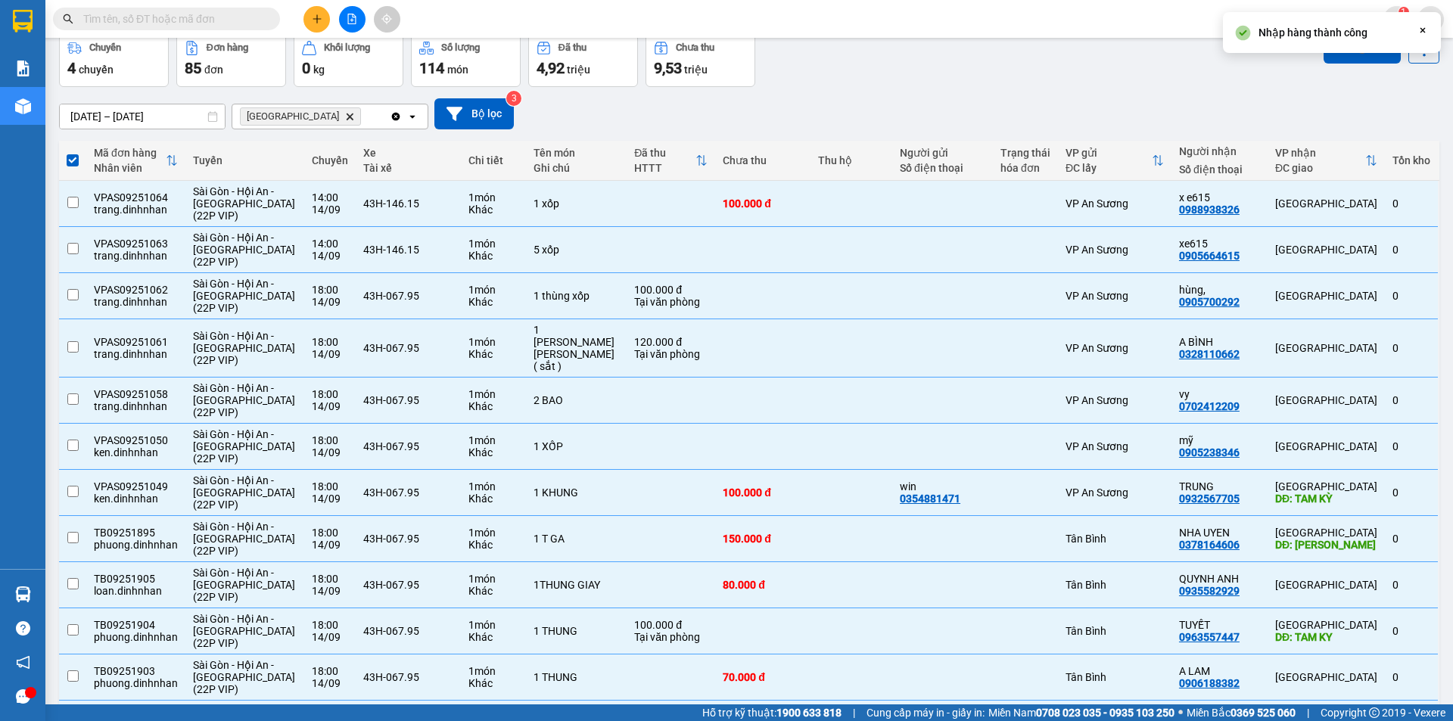
checkbox input "false"
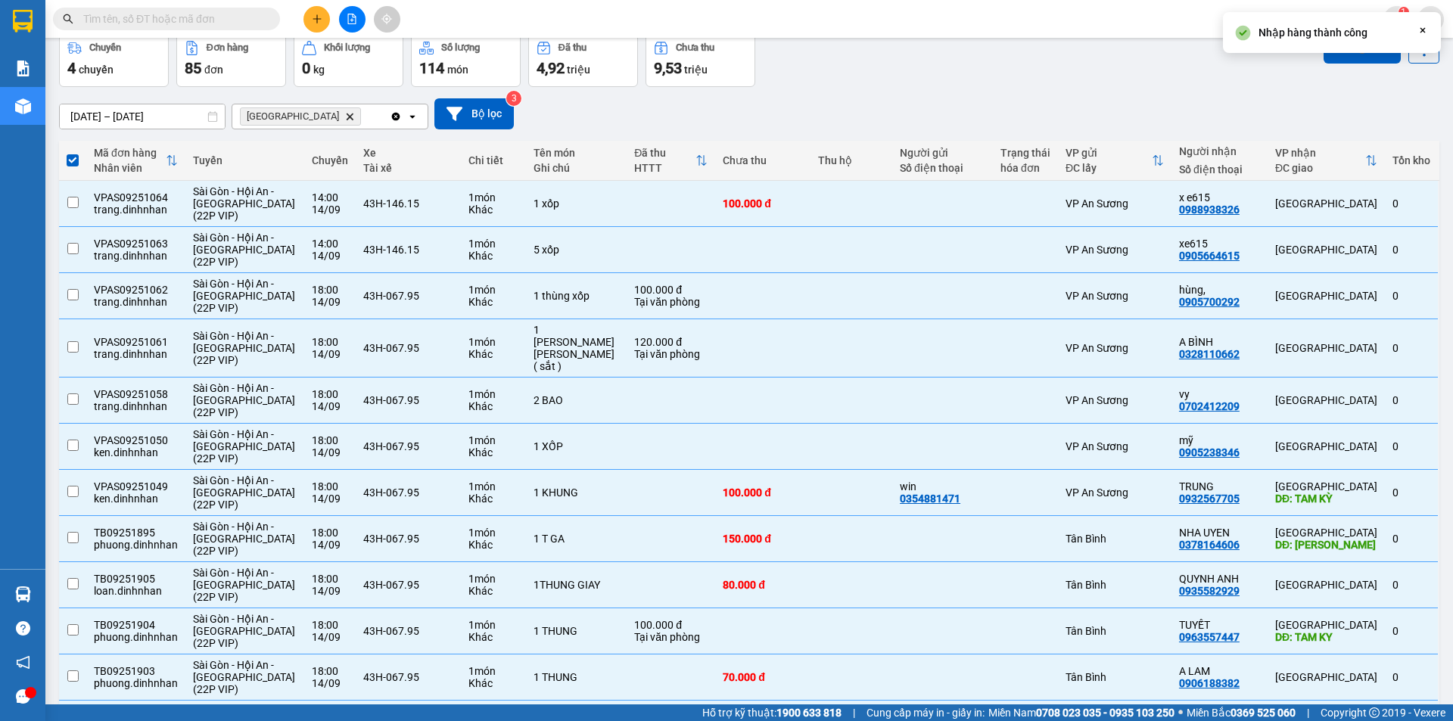
checkbox input "false"
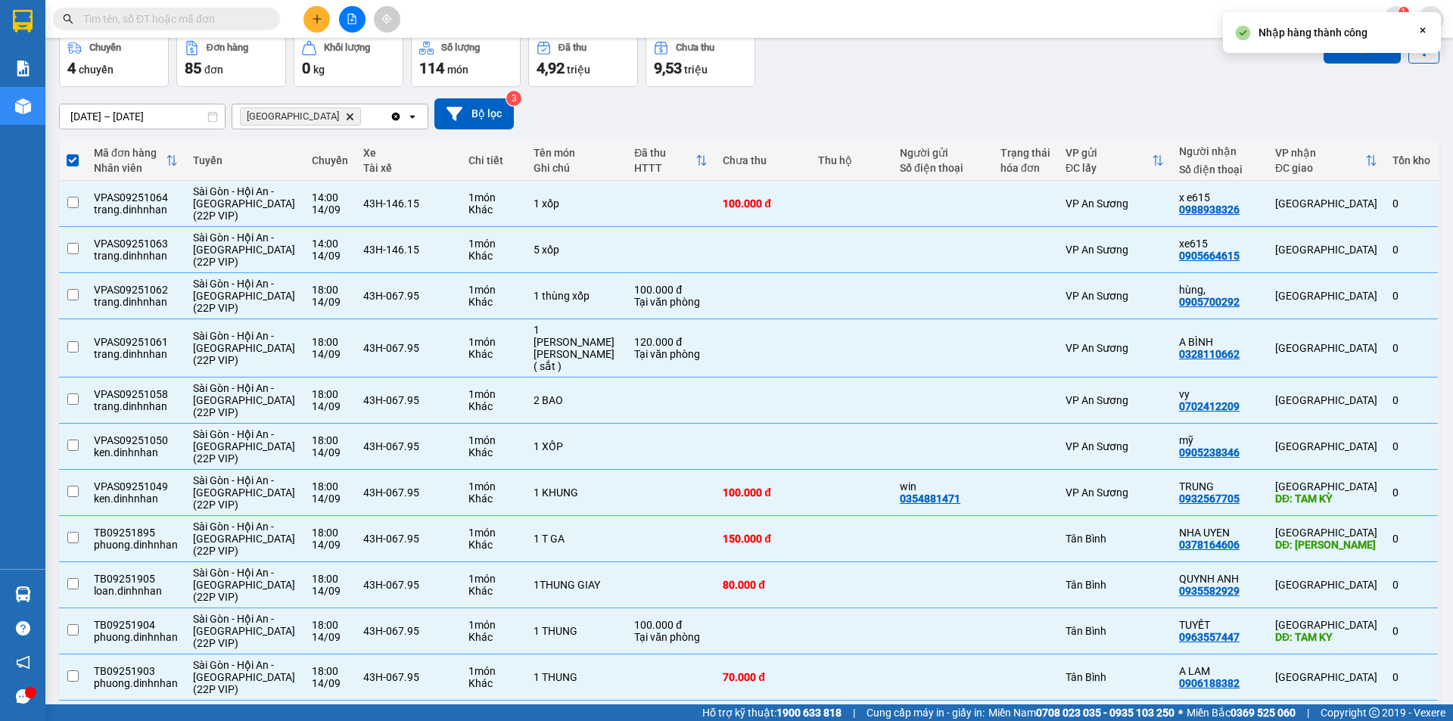
checkbox input "false"
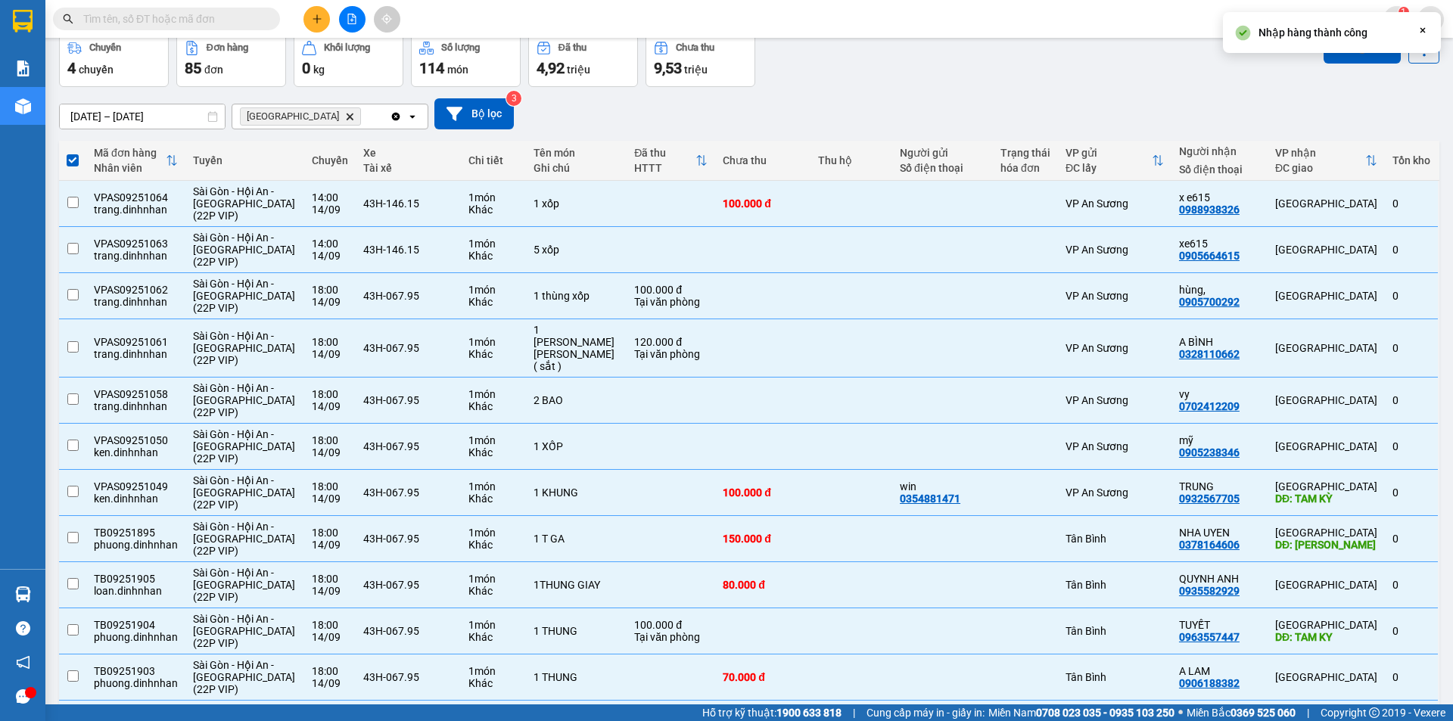
checkbox input "false"
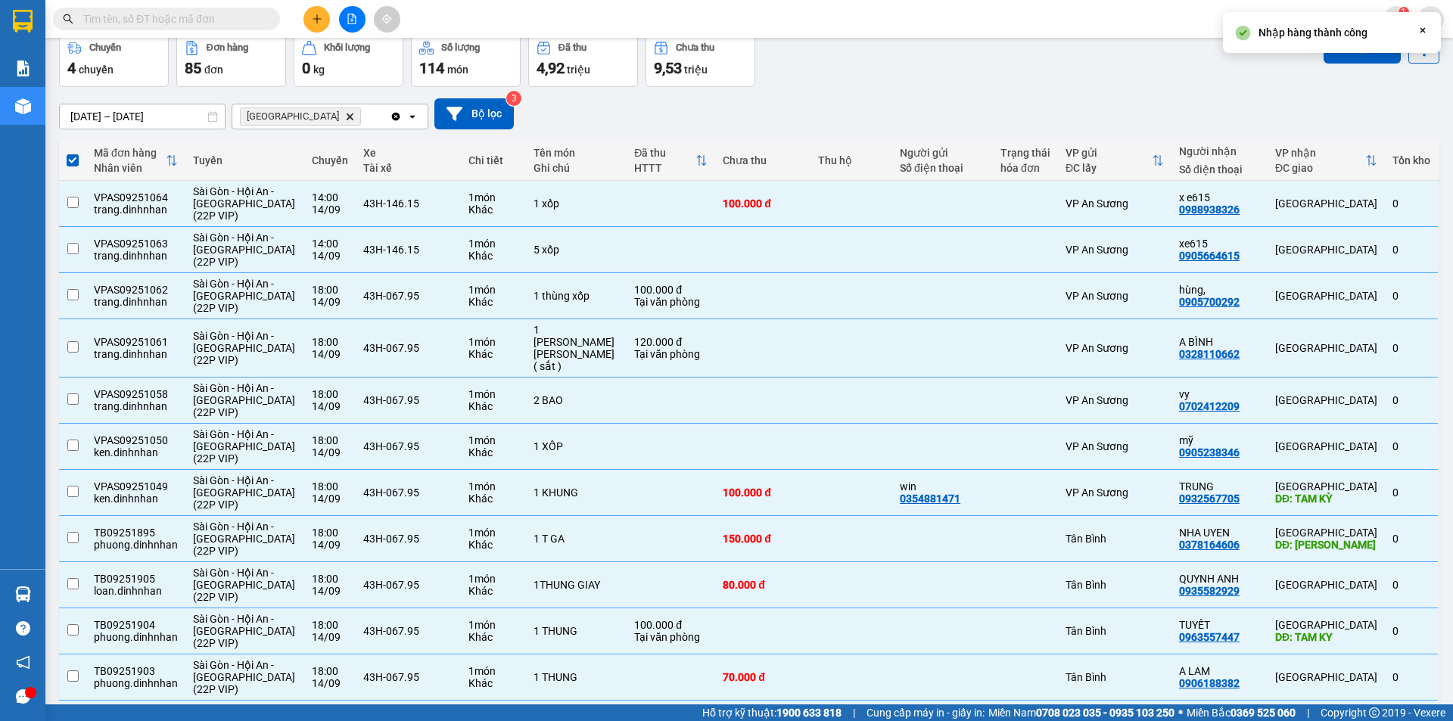
checkbox input "false"
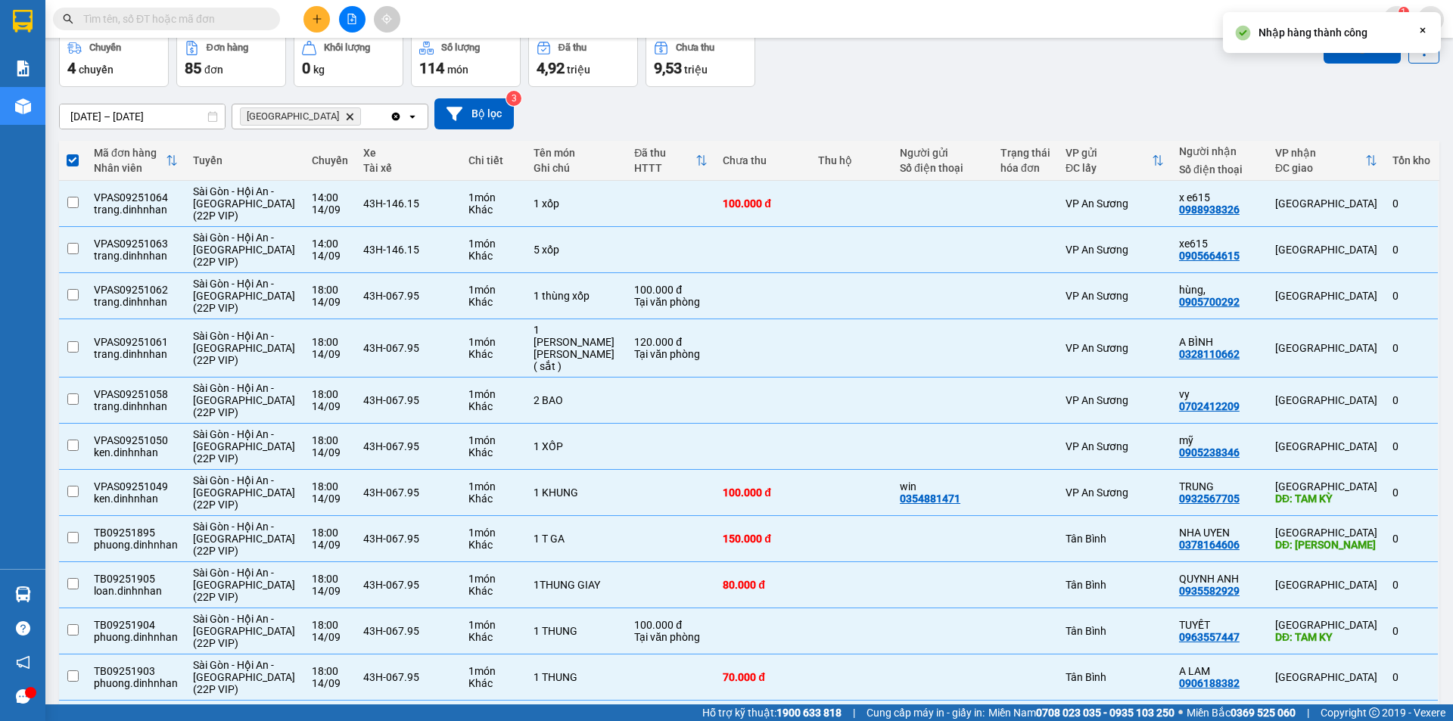
checkbox input "false"
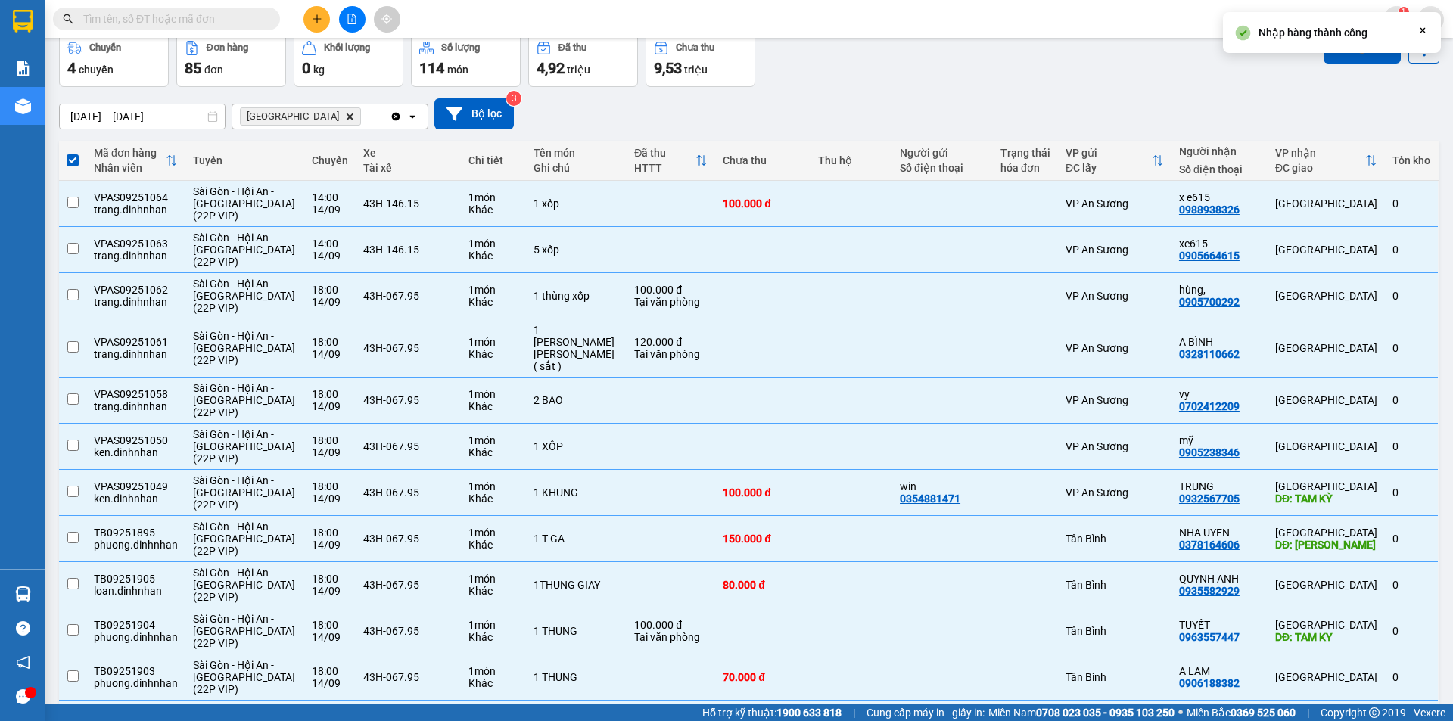
checkbox input "false"
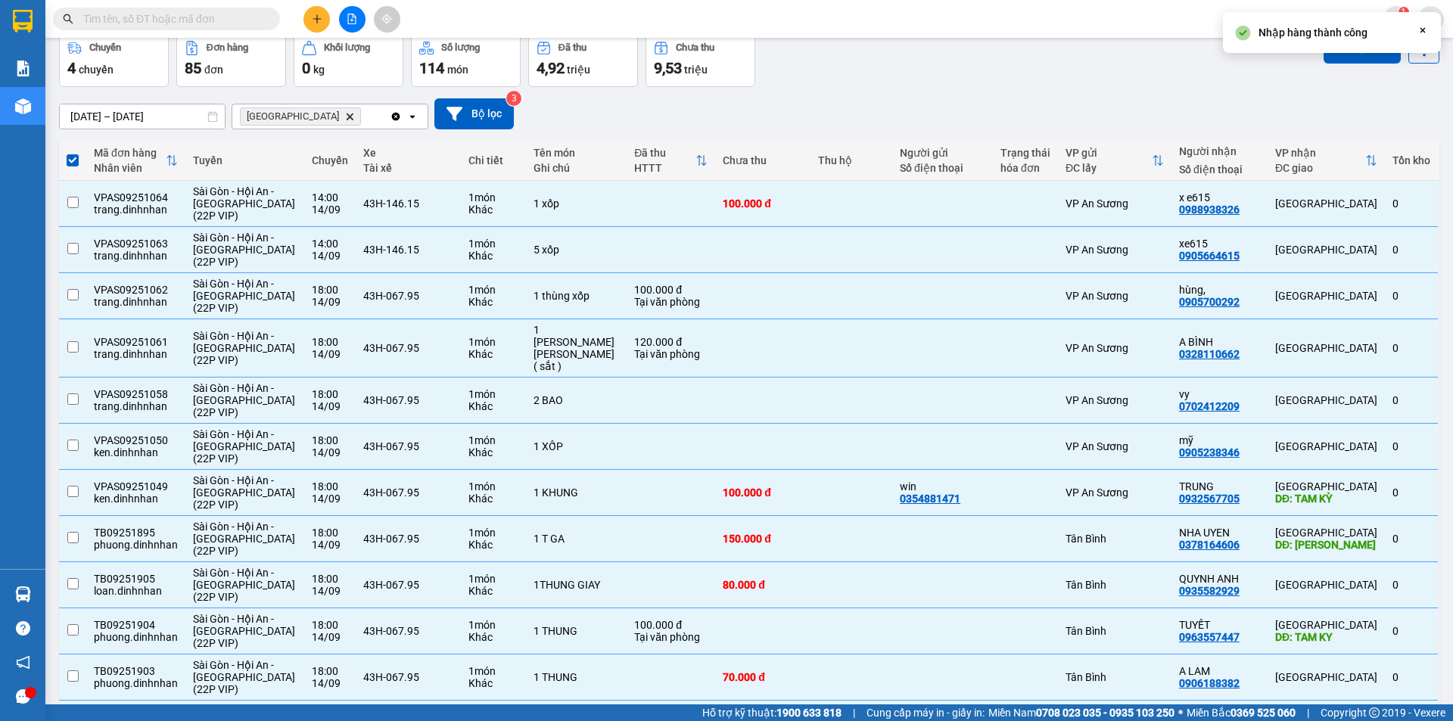
checkbox input "false"
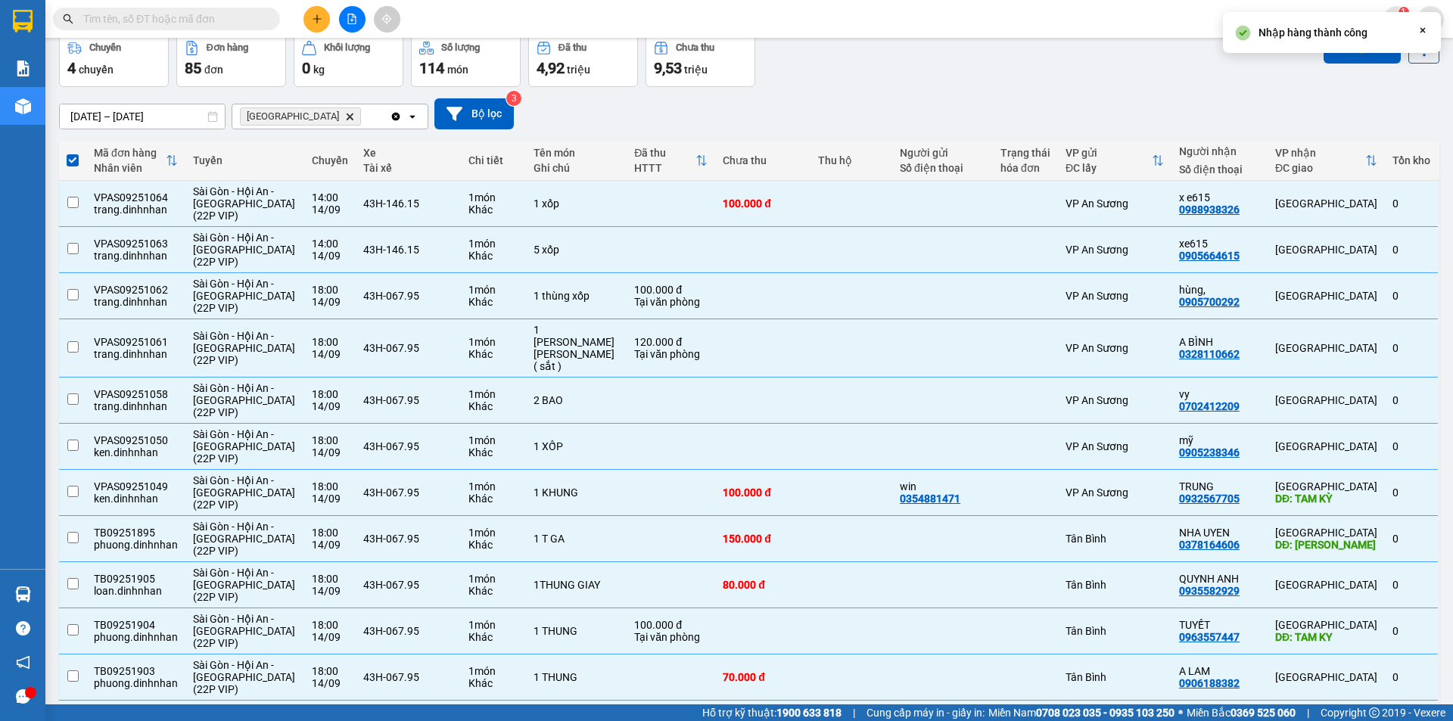
checkbox input "false"
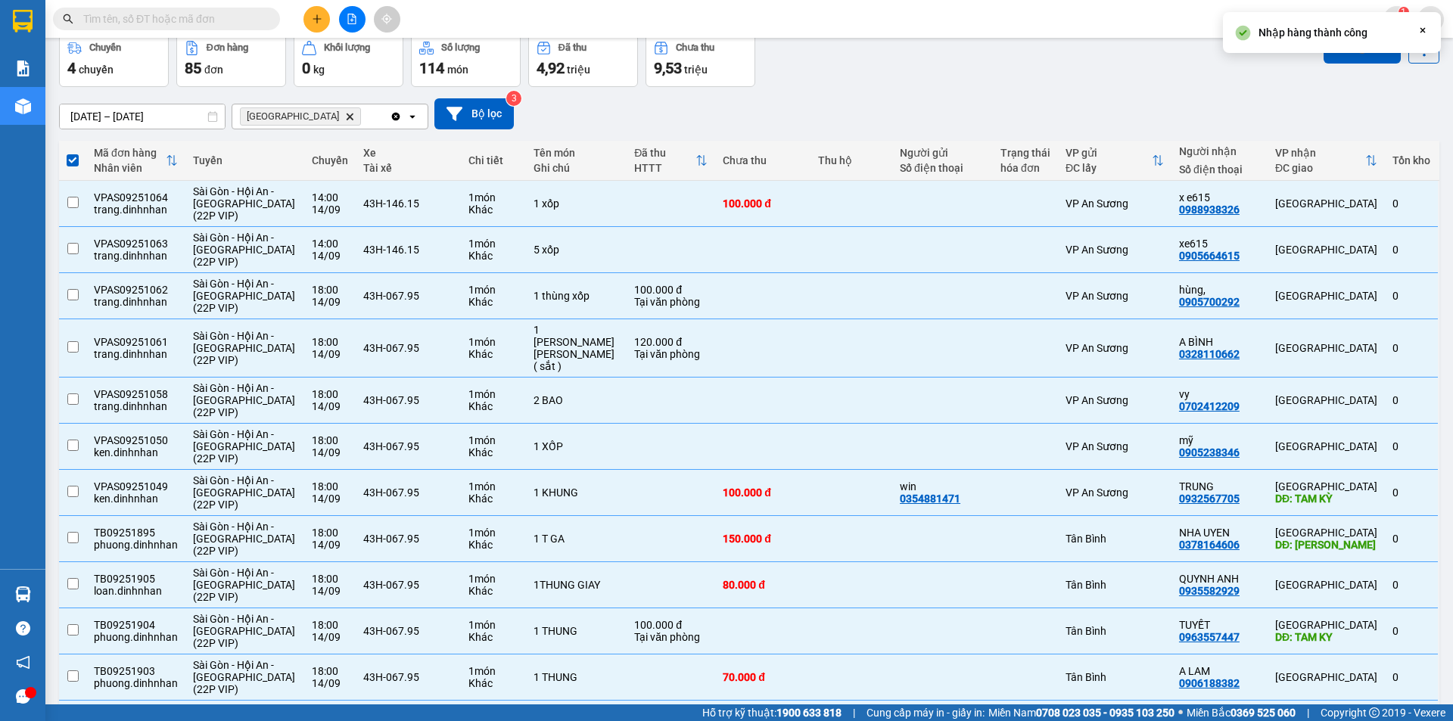
checkbox input "false"
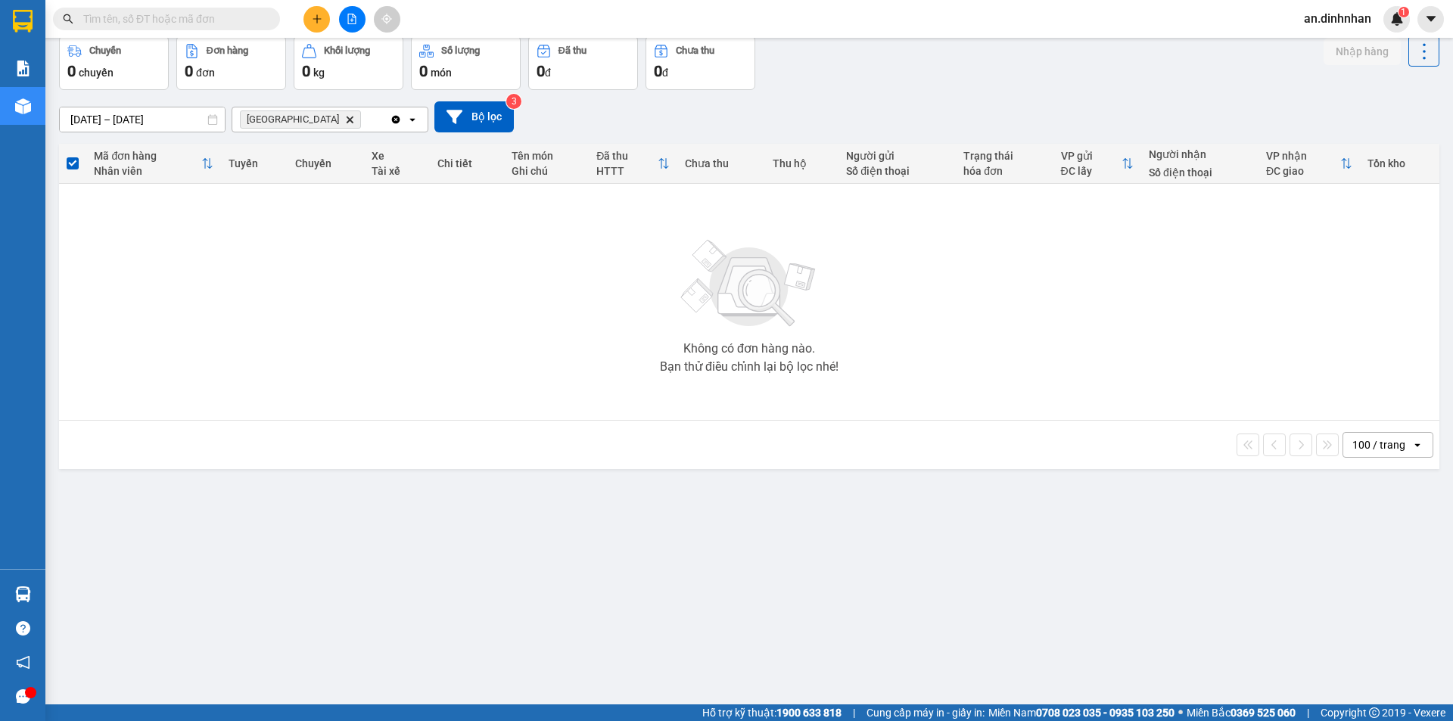
scroll to position [0, 0]
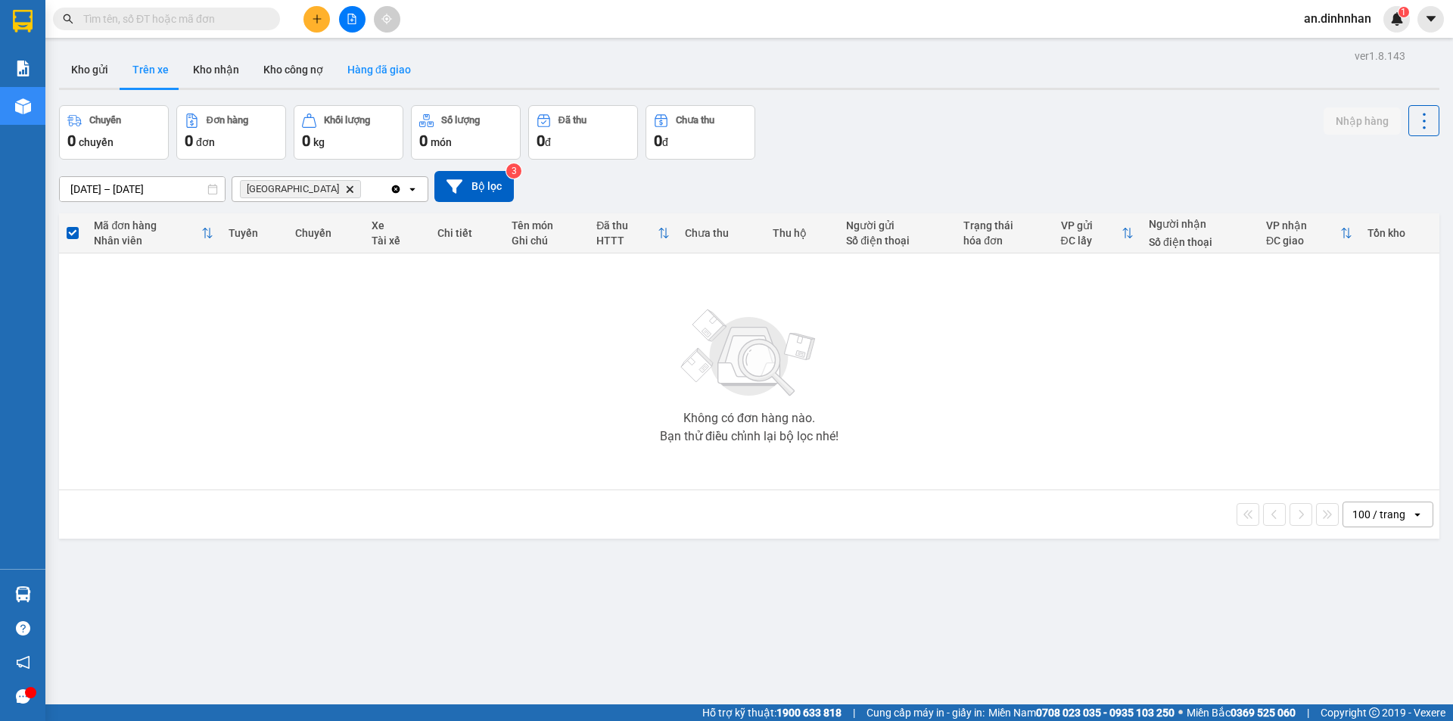
click at [394, 76] on button "Hàng đã giao" at bounding box center [379, 69] width 88 height 36
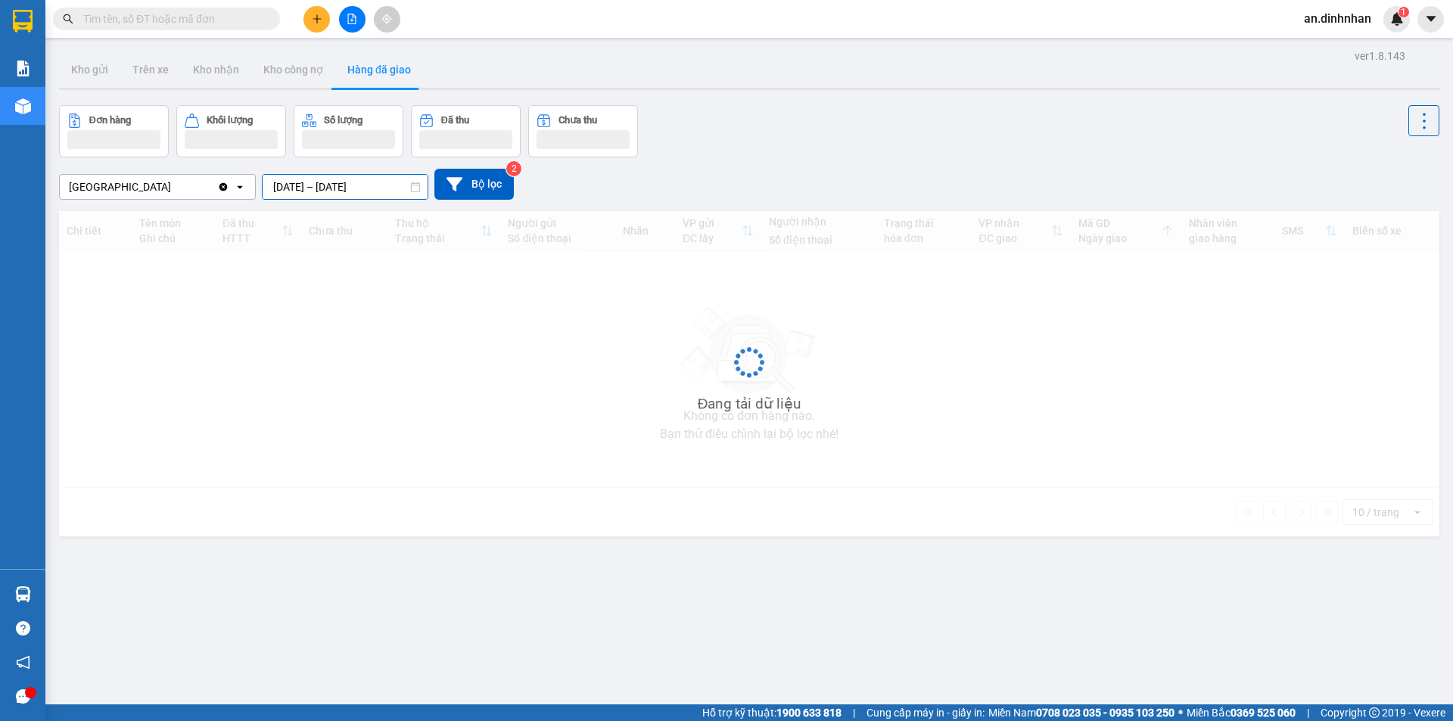
click at [294, 179] on input "[DATE] – [DATE]" at bounding box center [345, 187] width 165 height 24
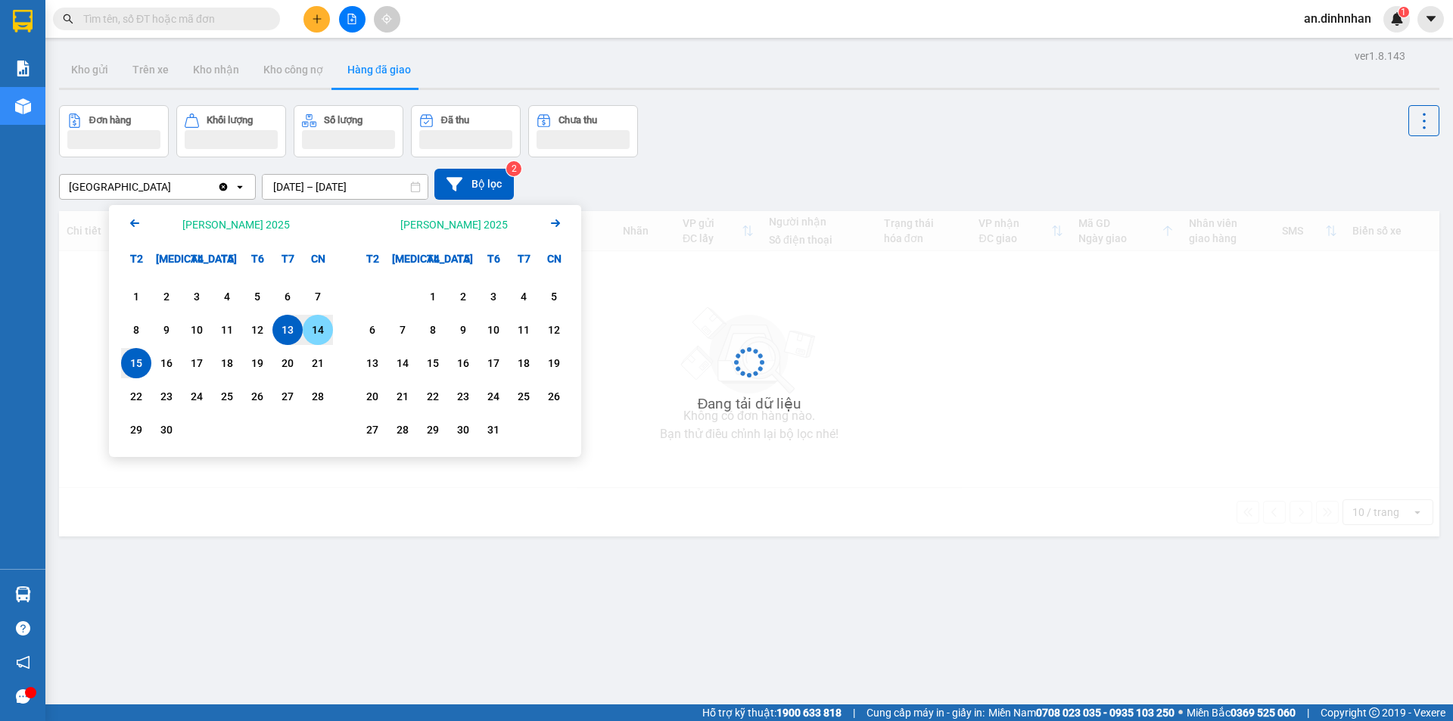
click at [325, 328] on div "14" at bounding box center [317, 330] width 21 height 18
click at [136, 355] on div "15" at bounding box center [136, 363] width 21 height 18
type input "[DATE] – [DATE]"
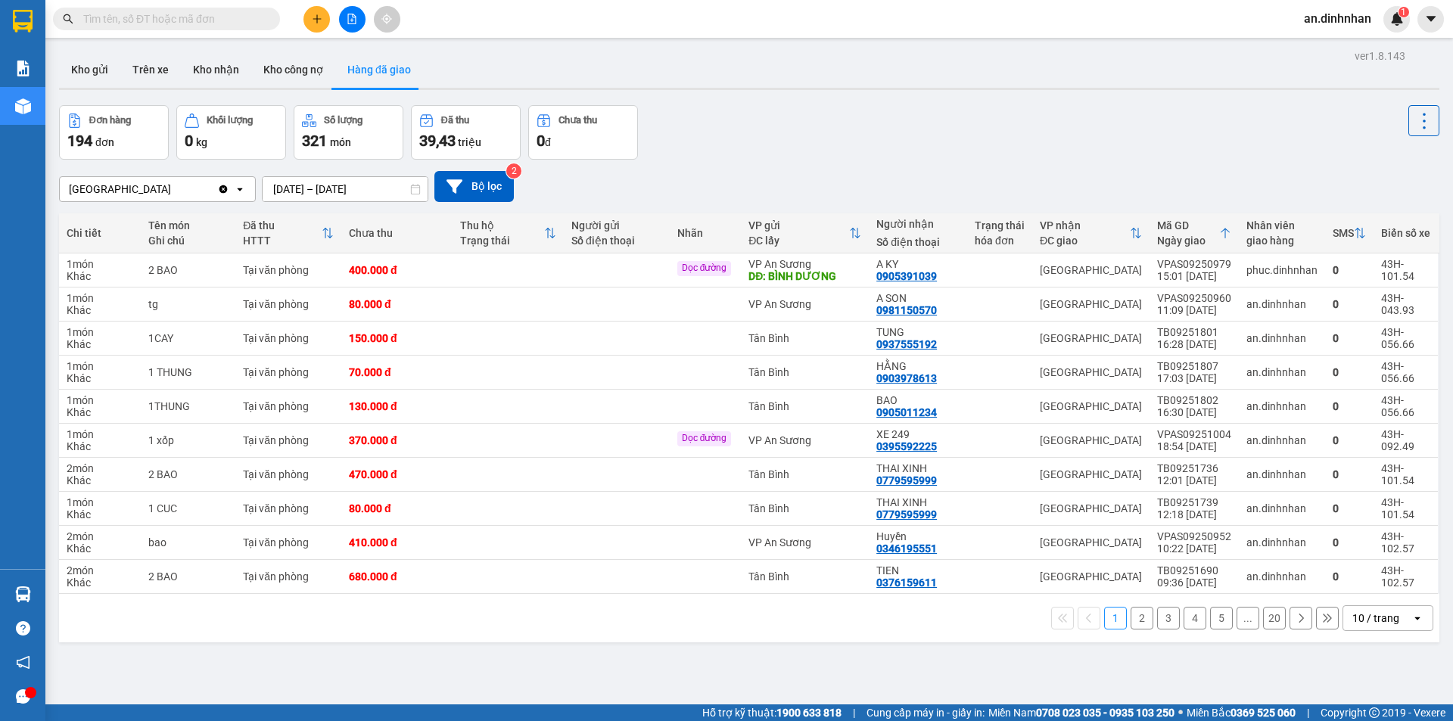
click at [1371, 620] on div "10 / trang" at bounding box center [1375, 618] width 47 height 15
click at [1350, 589] on span "100 / trang" at bounding box center [1370, 584] width 54 height 15
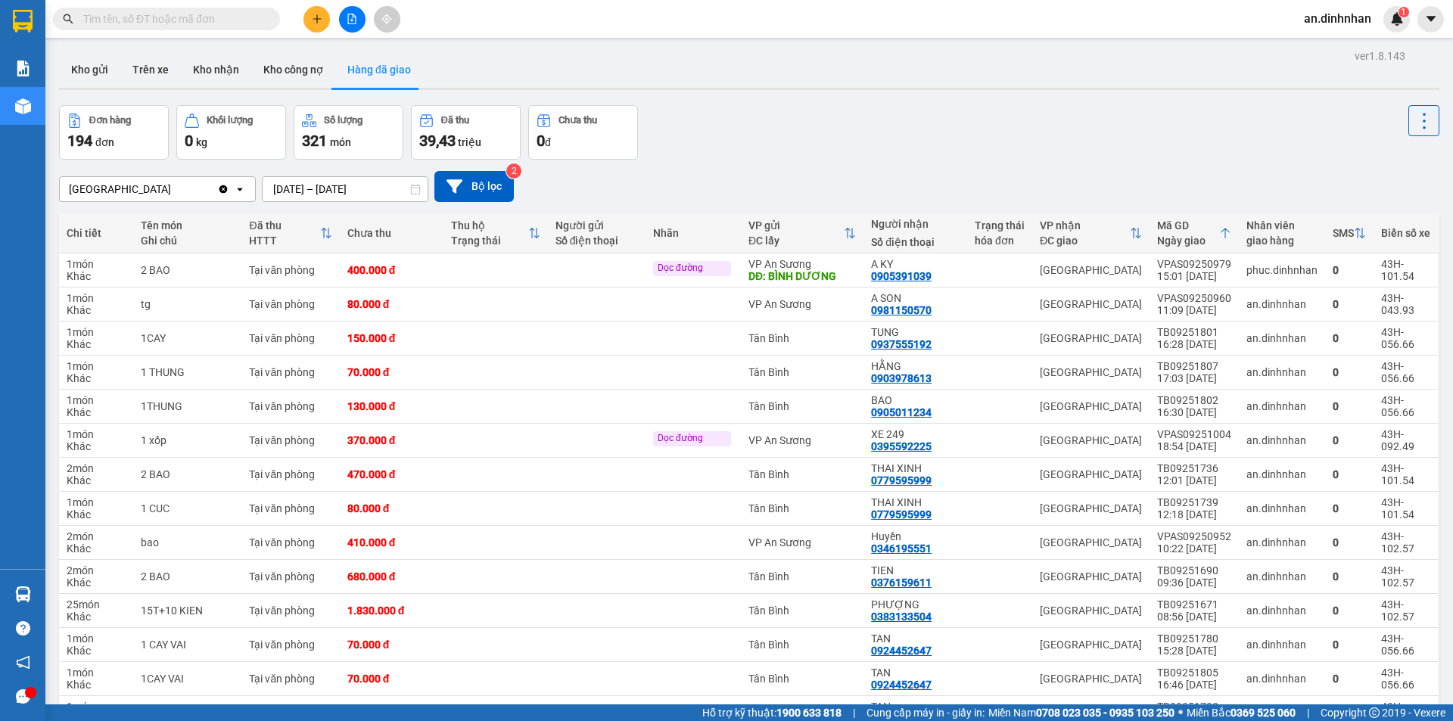
click at [253, 19] on input "text" at bounding box center [172, 19] width 179 height 17
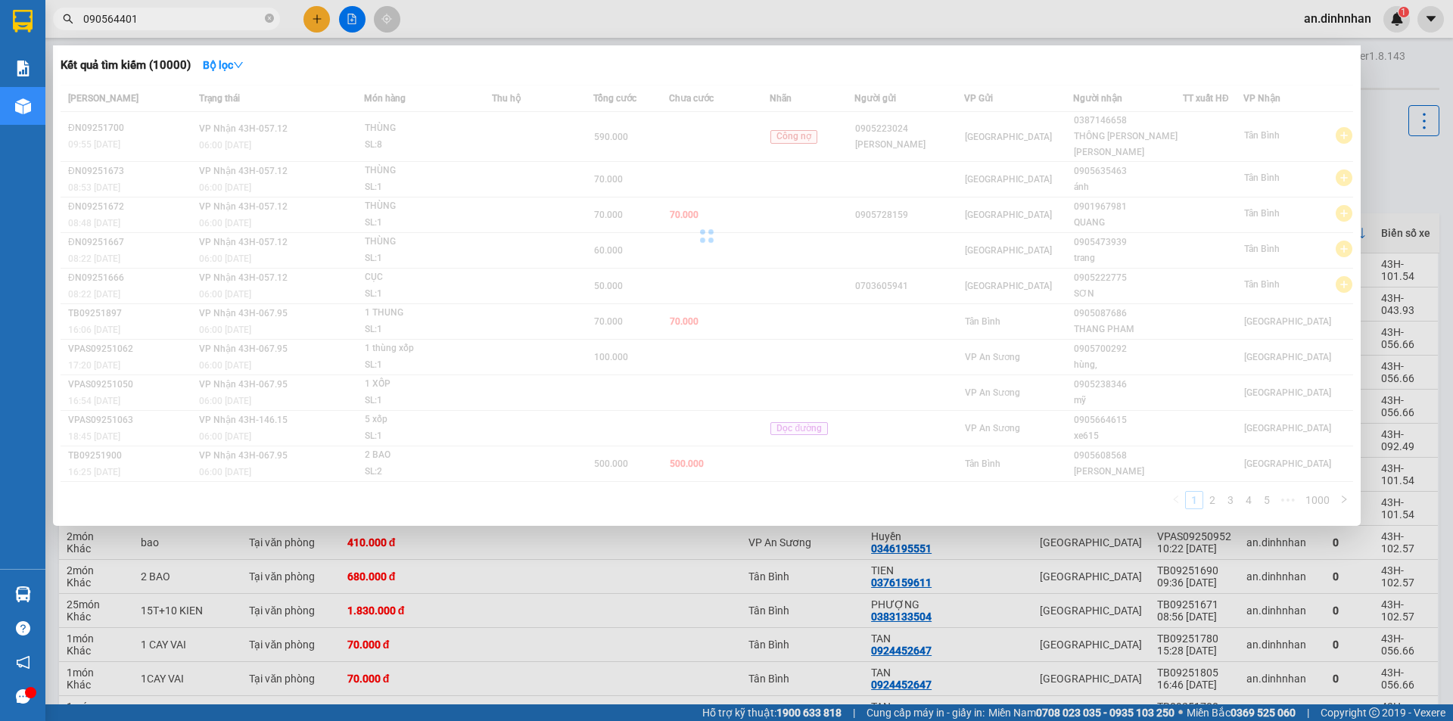
type input "0905644012"
